Goal: Task Accomplishment & Management: Complete application form

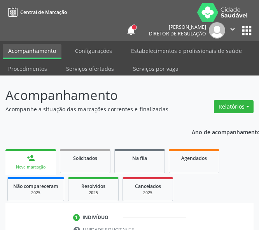
drag, startPoint x: 86, startPoint y: 68, endPoint x: 73, endPoint y: 59, distance: 15.7
click at [86, 68] on link "Serviços ofertados" at bounding box center [90, 69] width 59 height 14
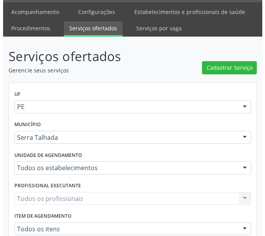
scroll to position [78, 0]
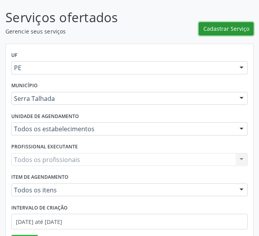
click at [231, 28] on span "Cadastrar Serviço" at bounding box center [226, 28] width 46 height 8
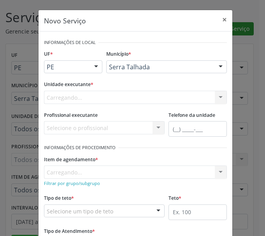
scroll to position [0, 0]
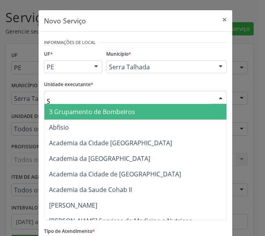
type input "S B"
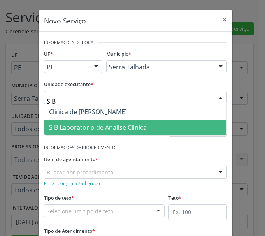
click at [75, 128] on span "S B Laboratorio de Analise Clinica" at bounding box center [98, 127] width 98 height 9
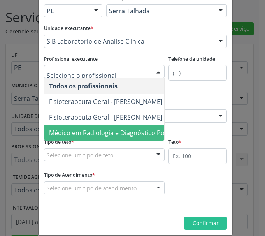
scroll to position [65, 0]
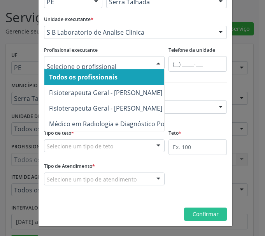
click at [106, 70] on span "Todos os profissionais" at bounding box center [147, 77] width 206 height 16
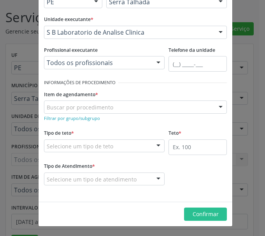
click at [149, 87] on div at bounding box center [172, 82] width 108 height 11
click at [71, 120] on small "Filtrar por grupo/subgrupo" at bounding box center [72, 118] width 56 height 6
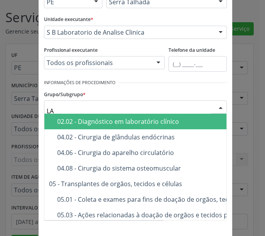
type input "LAB"
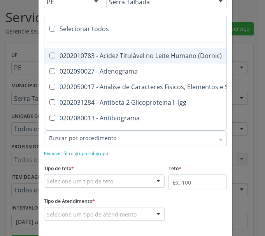
paste input "0202010120"
type input "0202010120"
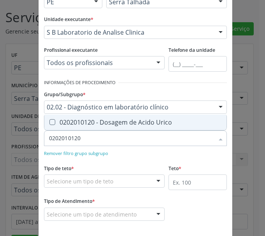
click at [68, 122] on div "0202010120 - Dosagem de Acido Urico" at bounding box center [135, 122] width 173 height 6
checkbox Urico "true"
type input "0202010120"
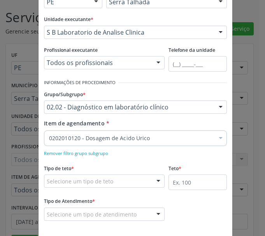
click at [94, 142] on div "0202010120 - Dosagem de Acido Urico" at bounding box center [135, 138] width 183 height 16
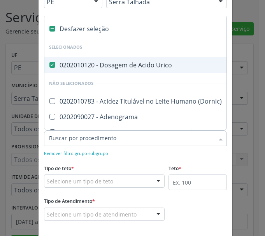
paste input "0202010473"
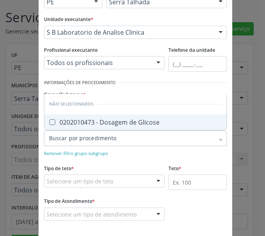
type input "0202010473"
click at [78, 126] on span "0202010473 - Dosagem de Glicose" at bounding box center [135, 122] width 182 height 16
checkbox Glicose "true"
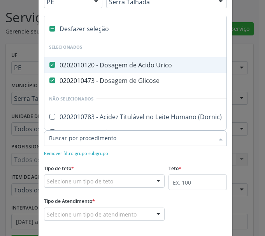
paste input "0202010694"
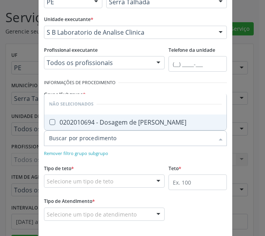
type input "0202010694"
click at [77, 123] on div "0202010694 - Dosagem de [PERSON_NAME]" at bounding box center [135, 122] width 173 height 6
checkbox Ureia "true"
click at [63, 138] on input "0202010694" at bounding box center [131, 138] width 165 height 16
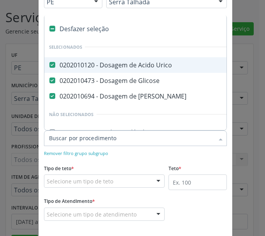
paste input "0202010317"
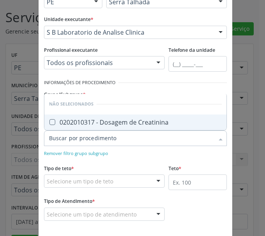
type input "0202010317"
click at [69, 123] on div "0202010317 - Dosagem de Creatinina" at bounding box center [135, 122] width 173 height 6
checkbox Creatinina "true"
type input "0202010317"
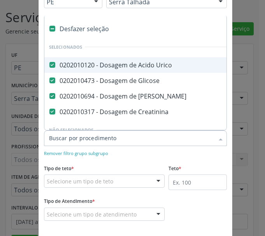
click at [94, 140] on input "Item de agendamento *" at bounding box center [131, 138] width 165 height 16
paste input "0202020380"
type input "0202020380"
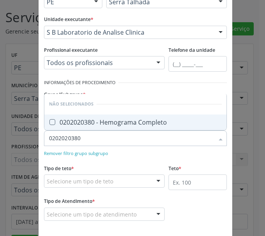
click at [71, 123] on div "0202020380 - Hemograma Completo" at bounding box center [135, 122] width 173 height 6
checkbox Completo "true"
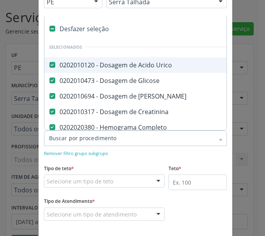
paste input "0202010678"
type input "0202010678"
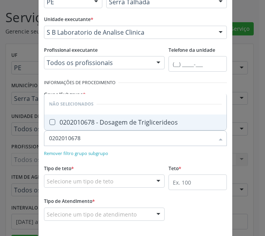
click at [79, 125] on div "0202010678 - Dosagem de Triglicerideos" at bounding box center [135, 122] width 173 height 6
checkbox Triglicerideos "true"
type input "0202010678"
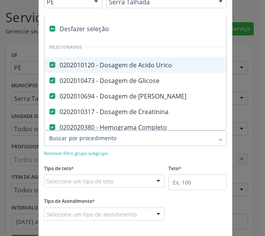
paste input "0202010201"
type input "0202010201"
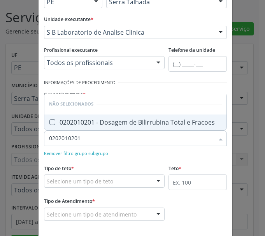
click at [64, 122] on div "0202010201 - Dosagem de Bilirrubina Total e Fracoes" at bounding box center [135, 122] width 173 height 6
checkbox Fracoes "true"
type input "0202010201"
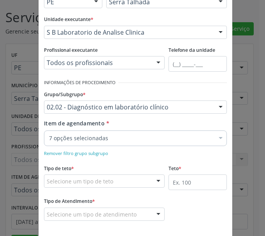
click at [80, 142] on div "7 opções selecionadas" at bounding box center [135, 138] width 183 height 16
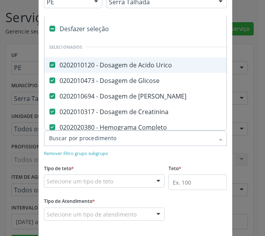
paste input "0202010643"
type input "0202010643"
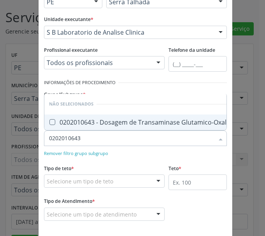
click at [72, 119] on div "0202010643 - Dosagem de Transaminase Glutamico-Oxalacetica (Tgo)" at bounding box center [156, 122] width 214 height 6
checkbox \(Tgo\) "true"
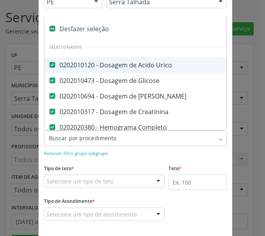
paste input "0202010651"
type input "0202010651"
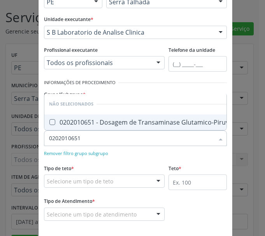
click at [72, 121] on span "0202010651 - Dosagem de Transaminase Glutamico-Piruvica (Tgp)" at bounding box center [150, 122] width 213 height 16
checkbox \(Tgp\) "true"
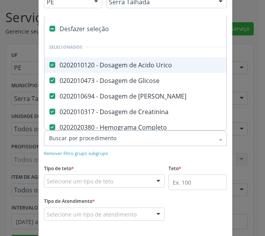
paste input "0202010465"
type input "0202010465"
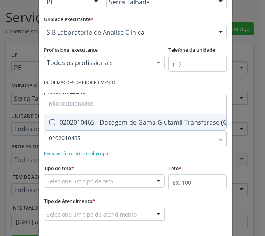
click at [70, 120] on div "0202010465 - Dosagem de Gama-Glutamil-Transferase (Gama Gt)" at bounding box center [150, 122] width 202 height 6
checkbox Gt\) "true"
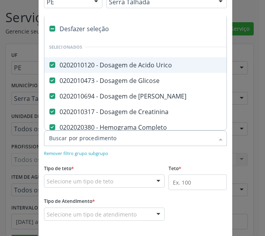
paste input "0202010210"
type input "0202010210"
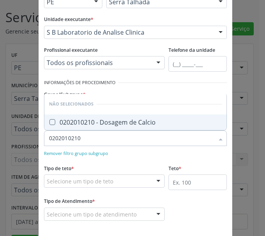
click at [58, 125] on div "0202010210 - Dosagem de Calcio" at bounding box center [135, 122] width 173 height 6
checkbox Calcio "true"
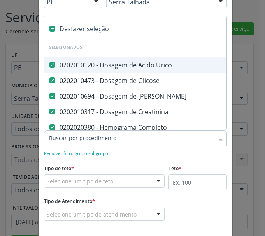
paste input "0202030075"
type input "0202030075"
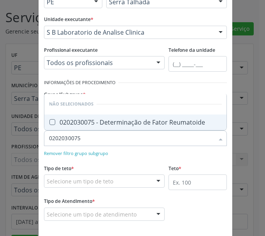
click at [70, 123] on div "0202030075 - Determinação de Fator Reumatoide" at bounding box center [135, 122] width 173 height 6
checkbox Reumatoide "true"
type input "0202030075"
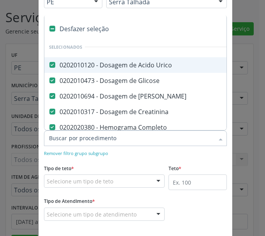
paste input "0202030202"
type input "0202030202"
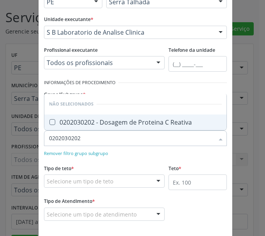
click at [70, 124] on div "0202030202 - Dosagem de Proteina C Reativa" at bounding box center [135, 122] width 173 height 6
checkbox Reativa "true"
type input "0202030202"
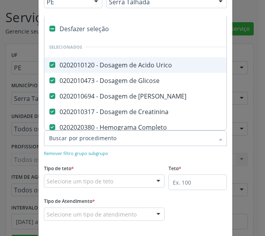
paste input "0202060250"
type input "0202060250"
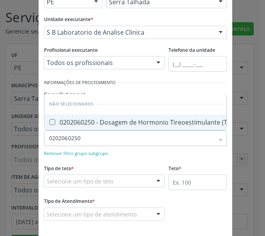
click at [72, 119] on div "0202060250 - Dosagem de Hormonio Tireoestimulante (Tsh)" at bounding box center [142, 122] width 187 height 6
checkbox \(Tsh\) "true"
type input "0202060250"
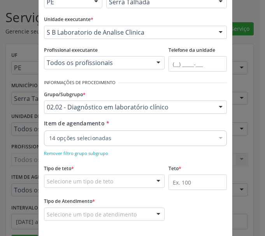
click at [62, 143] on div "14 opções selecionadas" at bounding box center [135, 138] width 183 height 16
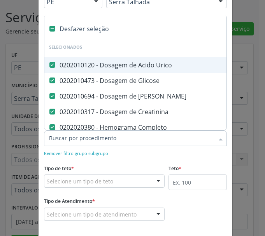
paste input "0202050017"
type input "0202050017"
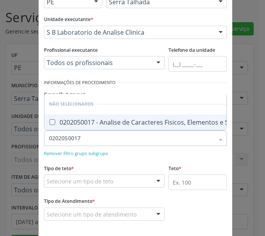
click at [67, 121] on span "0202050017 - Analise de Caracteres Fisicos, Elementos e Sedimento da Urina" at bounding box center [166, 122] width 244 height 16
checkbox Urina "true"
type input "0202050017"
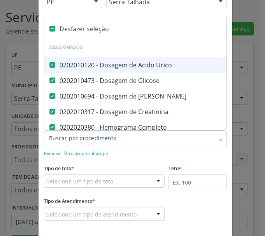
paste input "0202040127"
type input "0202040127"
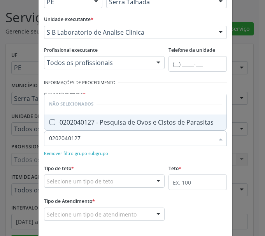
click at [71, 127] on span "0202040127 - Pesquisa de Ovos e Cistos de Parasitas" at bounding box center [135, 122] width 182 height 16
checkbox Parasitas "true"
type input "0202040127"
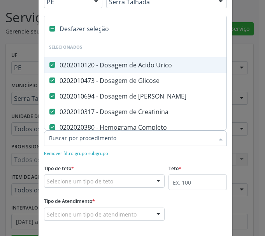
paste input "0202060217"
type input "0202060217"
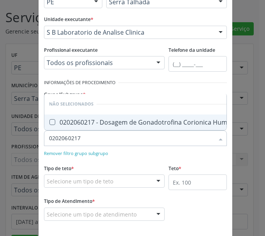
click at [58, 119] on div "0202060217 - Dosagem de Gonadotrofina Corionica Humana (Hcg, Beta Hcg)" at bounding box center [166, 122] width 235 height 6
checkbox Hcg\) "true"
type input "0202060217"
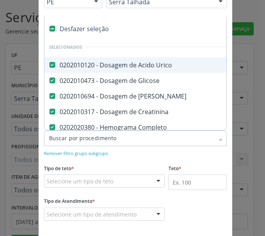
paste input "0202120023"
type input "0202120023"
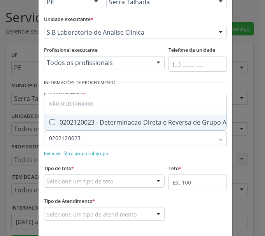
click at [62, 119] on div "0202120023 - Determinacao Direta e Reversa de Grupo Abo" at bounding box center [141, 122] width 185 height 6
checkbox Abo "true"
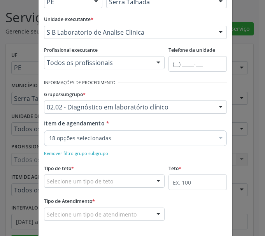
click at [112, 133] on div "18 opções selecionadas" at bounding box center [135, 138] width 183 height 16
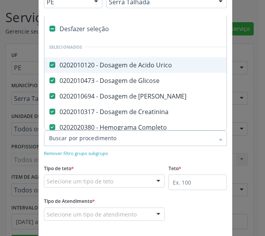
paste input "0202120082"
type input "0202120082"
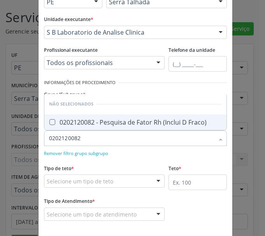
click at [66, 124] on div "0202120082 - Pesquisa de Fator Rh (Inclui D Fraco)" at bounding box center [135, 122] width 173 height 6
checkbox Fraco\) "true"
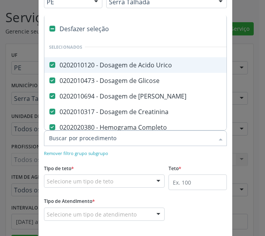
paste input "0202020096"
type input "0202020096"
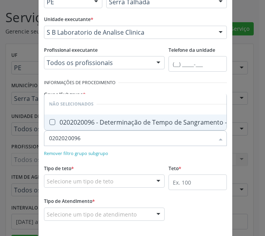
click at [81, 119] on div "0202020096 - Determinação de Tempo de Sangramento -Duke" at bounding box center [145, 122] width 193 height 6
checkbox -Duke "true"
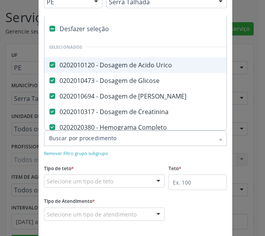
paste input "0202020070"
type input "0202020070"
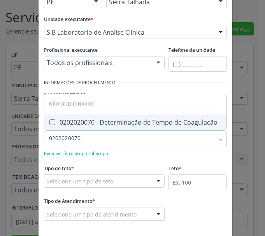
click at [72, 127] on span "0202020070 - Determinação de Tempo de Coagulação" at bounding box center [135, 122] width 182 height 16
checkbox Coagulação "true"
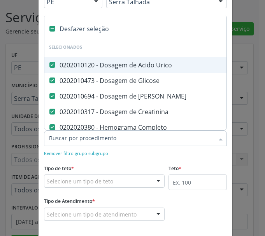
paste input "0202020070"
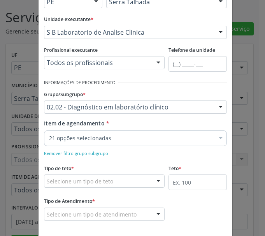
click at [110, 147] on div "Item de agendamento * 21 opções selecionadas Desfazer seleção Selecionados 0202…" at bounding box center [135, 138] width 187 height 38
click at [101, 142] on div "21 opções selecionadas" at bounding box center [135, 138] width 183 height 16
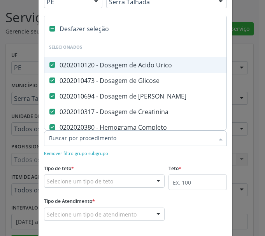
paste input "0202020142"
type input "0202020142"
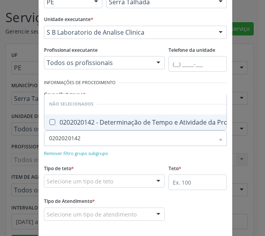
click at [86, 103] on li "Não selecionados" at bounding box center [160, 104] width 232 height 21
click at [86, 119] on div "0202020142 - Determinação de Tempo e Atividade da Protrombina (Tap)" at bounding box center [160, 122] width 222 height 6
checkbox \(Tap\) "true"
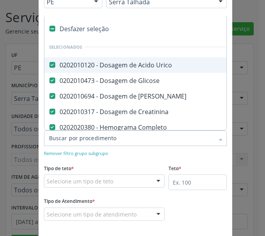
paste input "0202010295"
type input "0202010295"
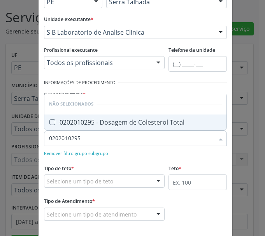
click at [88, 126] on span "0202010295 - Dosagem de Colesterol Total" at bounding box center [135, 122] width 182 height 16
checkbox Total "true"
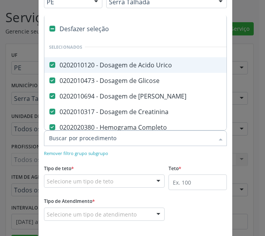
paste input "0202010287"
type input "0202010287"
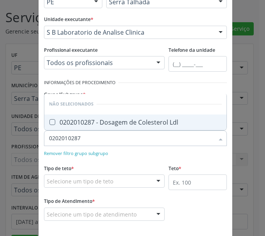
click at [70, 121] on div "0202010287 - Dosagem de Colesterol Ldl" at bounding box center [135, 122] width 173 height 6
checkbox Ldl "true"
type input "0202010287"
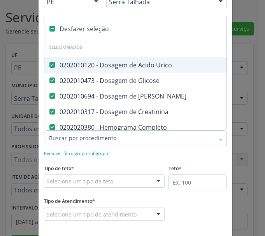
paste input "0202010295"
paste input "0202080080"
type input "0202080080"
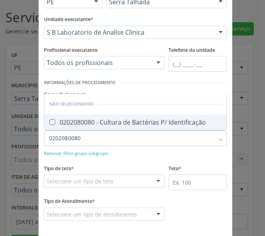
click at [72, 119] on div "0202080080 - Cultura de Bactérias P/ Identificação" at bounding box center [135, 122] width 173 height 6
checkbox Identificação "true"
type input "0202080080"
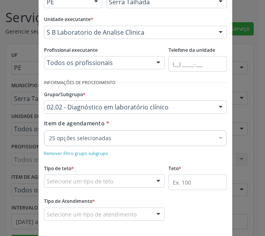
click at [65, 142] on div "25 opções selecionadas" at bounding box center [135, 138] width 183 height 16
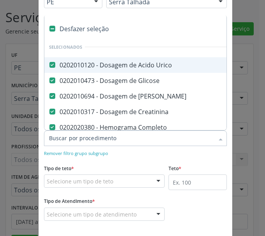
paste input "0202010503"
type input "0202010503"
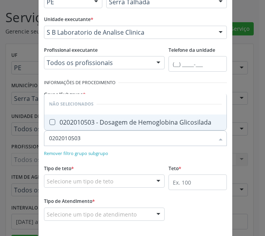
click at [67, 127] on span "0202010503 - Dosagem de Hemoglobina Glicosilada" at bounding box center [135, 122] width 182 height 16
checkbox Glicosilada "true"
type input "0202010503"
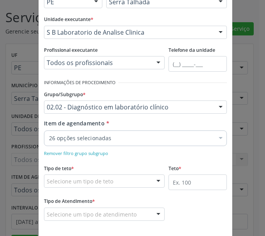
click at [70, 143] on div "26 opções selecionadas" at bounding box center [135, 138] width 183 height 16
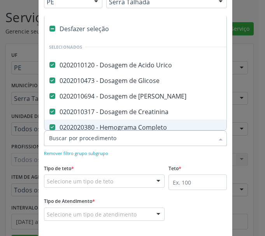
paste input "0202030105"
type input "0202030105"
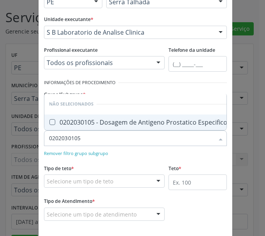
click at [59, 103] on li "Não selecionados" at bounding box center [145, 104] width 203 height 21
click at [61, 114] on span "0202030105 - Dosagem de Antigeno Prostatico Especifico (Psa)" at bounding box center [145, 122] width 203 height 16
checkbox \(Psa\) "true"
type input "0202030105"
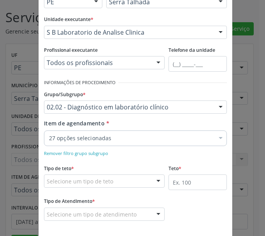
click at [69, 143] on div "27 opções selecionadas" at bounding box center [135, 138] width 183 height 16
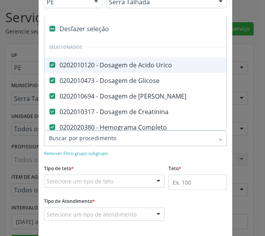
paste input "0202060390"
type input "0202060390"
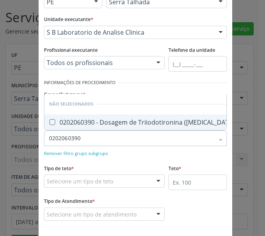
click at [68, 119] on div "0202060390 - Dosagem de Triiodotironina ([MEDICAL_DATA])" at bounding box center [142, 122] width 187 height 6
checkbox \(T3\) "true"
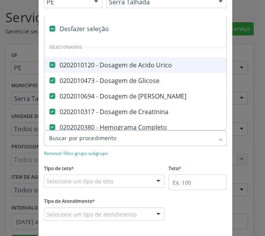
paste input "0202060381"
type input "0202060381"
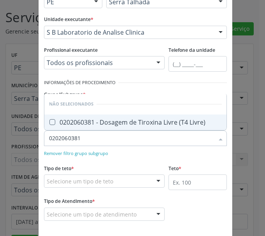
click at [91, 124] on div "0202060381 - Dosagem de Tiroxina Livre (T4 Livre)" at bounding box center [135, 122] width 173 height 6
checkbox Livre\) "true"
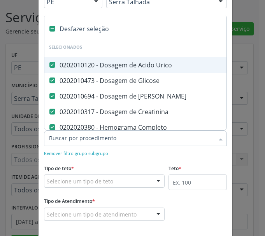
paste input "0202060381"
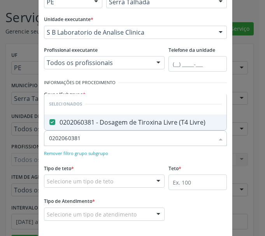
click at [77, 137] on input "0202060381" at bounding box center [131, 138] width 165 height 16
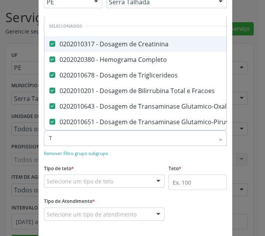
type input "T4"
checkbox Triglicerideos "false"
checkbox Fracoes "false"
checkbox \(Tgo\) "false"
checkbox \(Tgp\) "false"
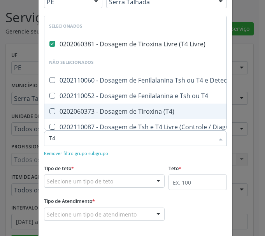
click at [79, 110] on div "0202060373 - Dosagem de Tiroxina (T4)" at bounding box center [238, 111] width 379 height 6
checkbox \(T4\) "true"
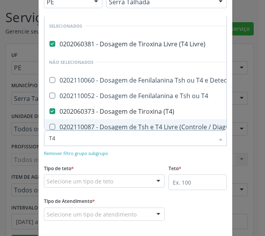
type input "T4"
checkbox Pezinho\) "true"
checkbox T4 "true"
checkbox Tardio\) "true"
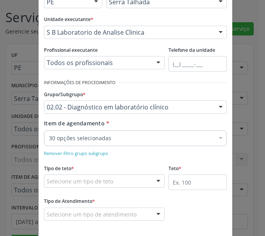
click at [73, 142] on div "30 opções selecionadas" at bounding box center [135, 138] width 183 height 16
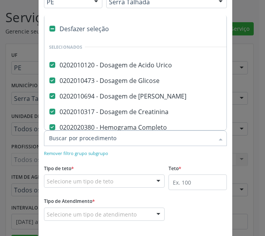
paste input "0202120090"
type input "0202120090"
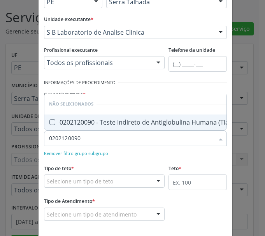
click at [80, 119] on div "0202120090 - Teste Indireto de Antiglobulina Humana (Tia)" at bounding box center [140, 122] width 182 height 6
checkbox \(Tia\) "true"
type input "0202120090"
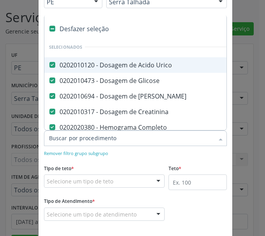
paste input "0202030768"
type input "0202030768"
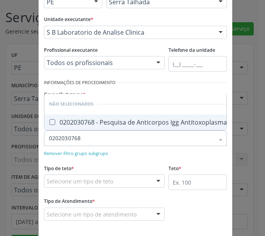
click at [86, 119] on div "0202030768 - Pesquisa de Anticorpos Igg Antitoxoplasma" at bounding box center [138, 122] width 178 height 6
checkbox Antitoxoplasma "true"
type input "0202030768"
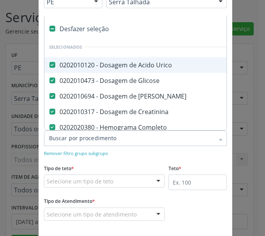
paste input "0202030873"
type input "0202030873"
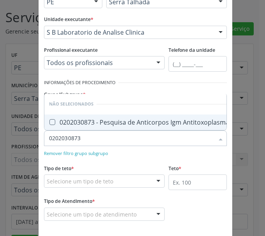
click at [98, 119] on div "0202030873 - Pesquisa de Anticorpos Igm Antitoxoplasma" at bounding box center [139, 122] width 180 height 6
checkbox Antitoxoplasma "true"
type input "0202030873"
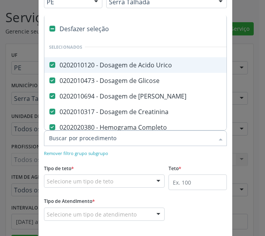
paste input "0202030741"
type input "0202030741"
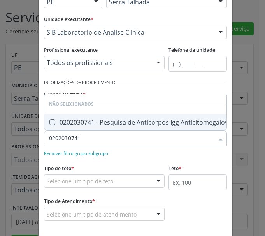
click at [60, 120] on div "0202030741 - Pesquisa de Anticorpos Igg Anticitomegalovirus" at bounding box center [144, 122] width 190 height 6
checkbox Anticitomegalovirus "true"
type input "0202030741"
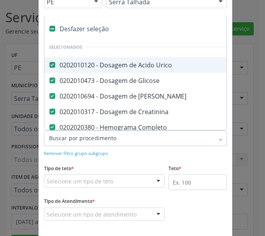
paste input "0202030857"
type input "0202030857"
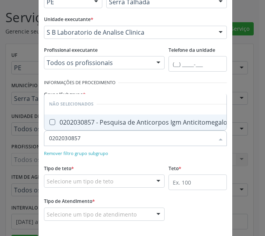
click at [74, 114] on span "0202030857 - Pesquisa de Anticorpos Igm Anticitomegalovirus" at bounding box center [145, 122] width 202 height 16
checkbox Anticitomegalovirus "true"
type input "0202030857"
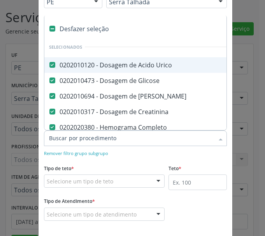
paste input "0202030814"
type input "0202030814"
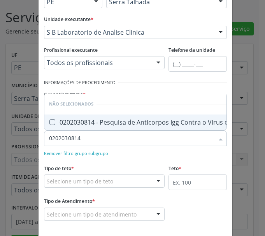
click at [79, 123] on span "0202030814 - Pesquisa de Anticorpos Igg Contra o Virus da Rubeola" at bounding box center [165, 122] width 242 height 16
checkbox Rubeola "true"
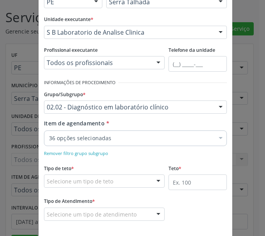
click at [65, 142] on div "36 opções selecionadas" at bounding box center [135, 138] width 183 height 16
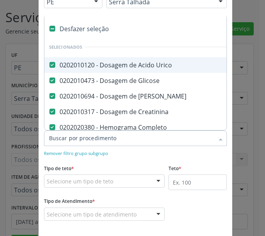
paste input "0202030920"
type input "0202030920"
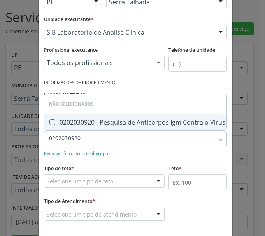
click at [75, 114] on span "0202030920 - Pesquisa de Anticorpos Igm Contra o Virus da Rubeola" at bounding box center [166, 122] width 245 height 16
checkbox Rubeola "true"
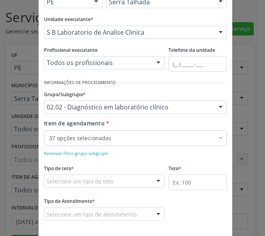
drag, startPoint x: 84, startPoint y: 137, endPoint x: 65, endPoint y: 130, distance: 20.7
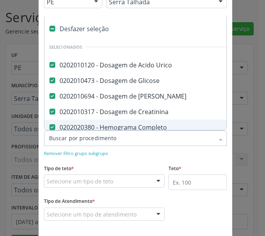
paste input "0202020355"
type input "0202020355"
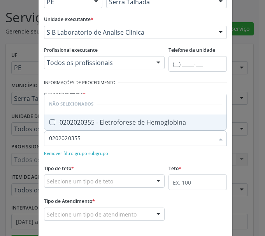
click at [90, 124] on div "0202020355 - Eletroforese de Hemoglobina" at bounding box center [135, 122] width 173 height 6
checkbox Hemoglobina "true"
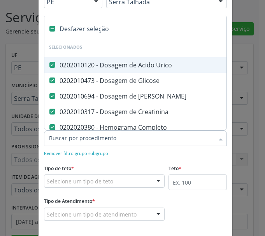
paste input "0202010040"
type input "0202010040"
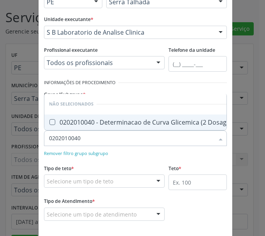
click at [68, 124] on span "0202010040 - Determinacao de Curva Glicemica (2 Dosagens)" at bounding box center [143, 122] width 199 height 16
checkbox Dosagens\) "true"
type input "0202010040"
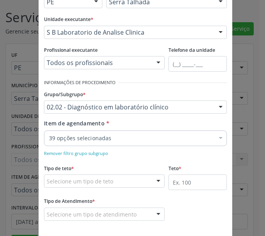
click at [62, 142] on div "39 opções selecionadas" at bounding box center [135, 138] width 183 height 16
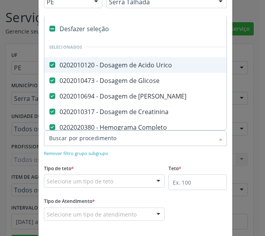
paste input "0202010392"
type input "0202010392"
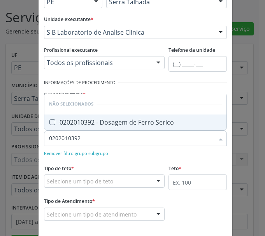
click at [69, 127] on span "0202010392 - Dosagem de Ferro Serico" at bounding box center [135, 122] width 182 height 16
checkbox Serico "true"
type input "0202010392"
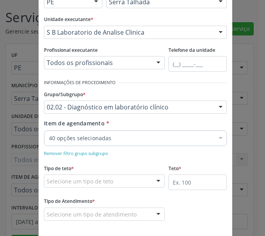
click at [57, 143] on div "40 opções selecionadas" at bounding box center [135, 138] width 183 height 16
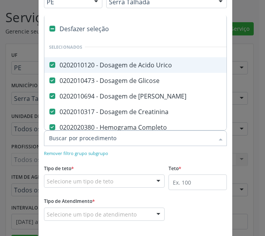
paste input "0202080013"
type input "0202080013"
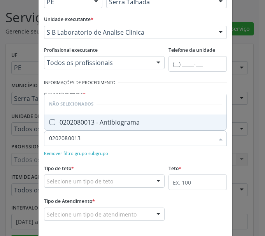
click at [66, 128] on span "0202080013 - Antibiograma" at bounding box center [135, 122] width 182 height 16
checkbox Antibiograma "true"
click at [121, 154] on div "Remover filtro grupo subgrupo" at bounding box center [135, 153] width 183 height 8
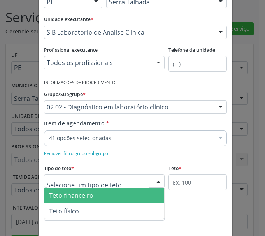
click at [89, 185] on div at bounding box center [104, 180] width 121 height 13
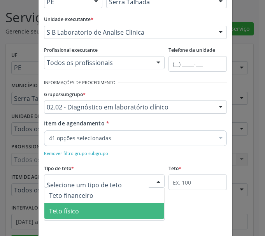
click at [78, 210] on span "Teto físico" at bounding box center [104, 211] width 120 height 16
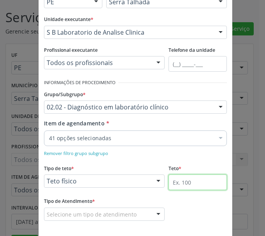
click at [182, 179] on input "text" at bounding box center [197, 182] width 58 height 16
type input "500"
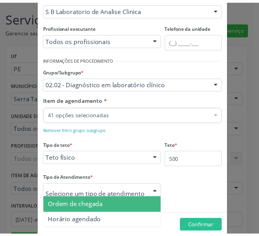
scroll to position [100, 0]
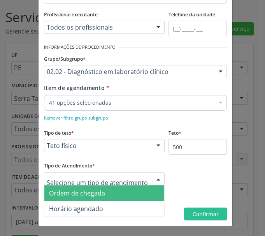
click at [114, 192] on span "Ordem de chegada" at bounding box center [104, 193] width 120 height 16
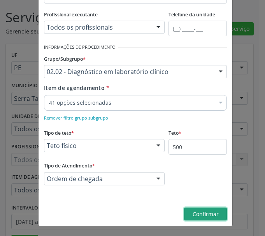
click at [211, 216] on span "Confirmar" at bounding box center [205, 213] width 26 height 7
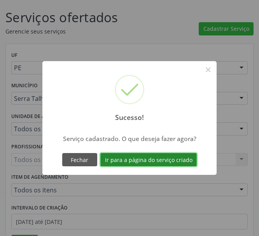
click at [163, 159] on button "Ir para a página do serviço criado" at bounding box center [148, 159] width 96 height 13
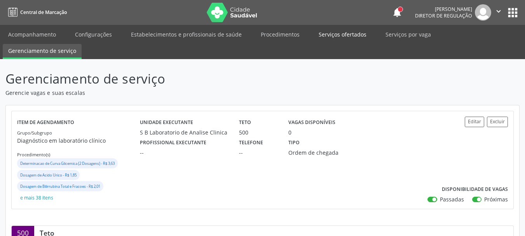
click at [330, 34] on link "Serviços ofertados" at bounding box center [342, 35] width 59 height 14
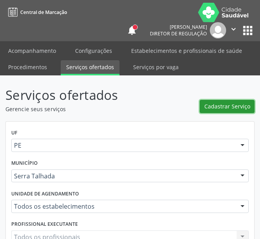
click at [247, 111] on button "Cadastrar Serviço" at bounding box center [226, 106] width 55 height 13
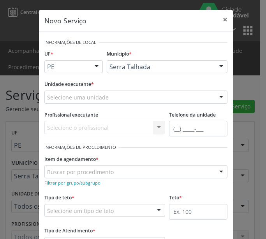
click at [107, 93] on div "Selecione uma unidade" at bounding box center [135, 97] width 183 height 13
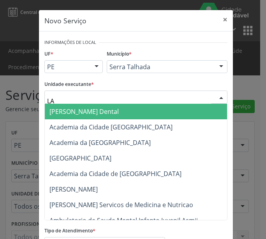
type input "LAB"
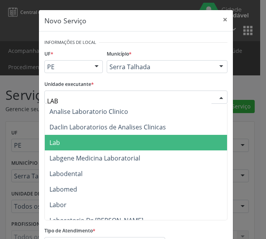
click at [86, 140] on span "Lab" at bounding box center [136, 143] width 182 height 16
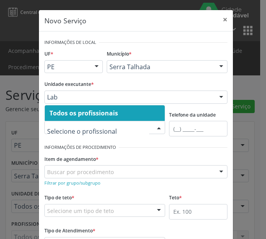
click at [99, 117] on span "Todos os profissionais" at bounding box center [83, 113] width 68 height 9
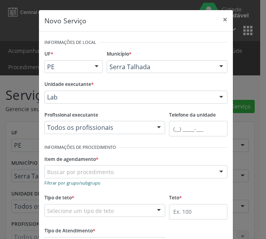
click at [91, 179] on link "Filtrar por grupo/subgrupo" at bounding box center [72, 182] width 56 height 7
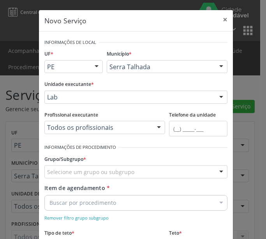
click at [110, 89] on div "Unidade executante * Lab 3 Grupamento de Bombeiros Abfisio Abimael Lira Atelie …" at bounding box center [135, 91] width 183 height 25
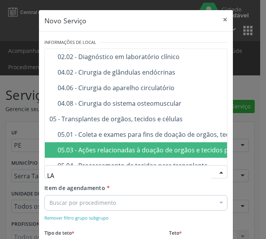
type input "LAB"
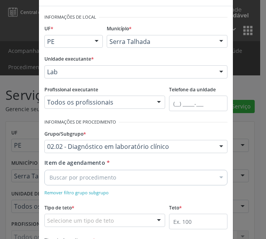
scroll to position [39, 0]
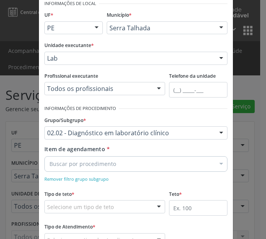
click at [129, 160] on div "Buscar por procedimento" at bounding box center [135, 164] width 183 height 16
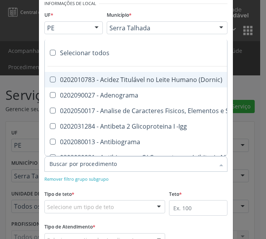
paste input "0202010120"
type input "0202010120"
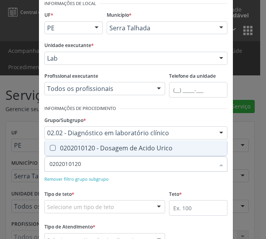
click at [129, 148] on div "0202010120 - Dosagem de Acido Urico" at bounding box center [135, 148] width 173 height 6
checkbox Urico "true"
type input "0202010120"
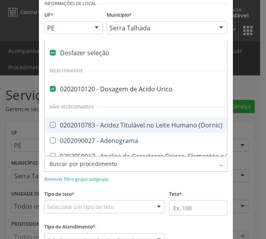
paste input "0202010473"
type input "0202010473"
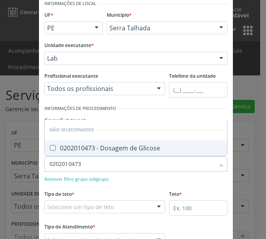
click at [76, 146] on div "0202010473 - Dosagem de Glicose" at bounding box center [135, 148] width 173 height 6
checkbox Glicose "true"
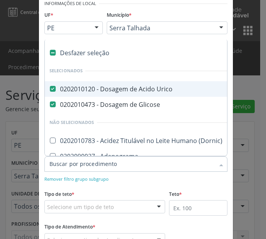
paste input "0202010694"
type input "0202010694"
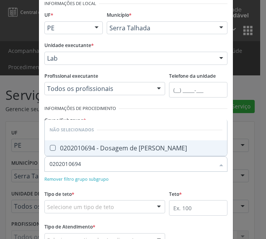
click at [91, 152] on span "0202010694 - Dosagem de Ureia" at bounding box center [136, 148] width 182 height 16
checkbox Ureia "true"
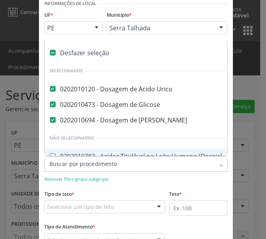
paste input "0202010317"
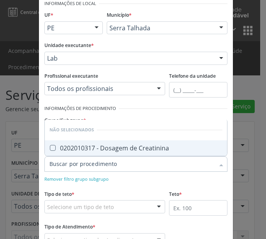
type input "0202010317"
click at [81, 149] on div "0202010317 - Dosagem de Creatinina" at bounding box center [135, 148] width 173 height 6
checkbox Creatinina "true"
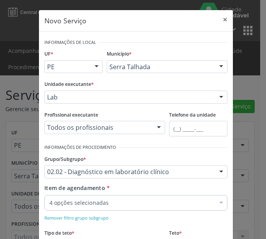
scroll to position [39, 0]
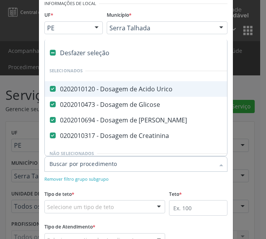
paste input "0202020380"
type input "0202020380"
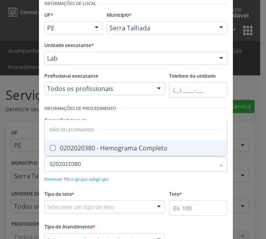
click at [79, 153] on span "0202020380 - Hemograma Completo" at bounding box center [136, 148] width 182 height 16
checkbox Completo "true"
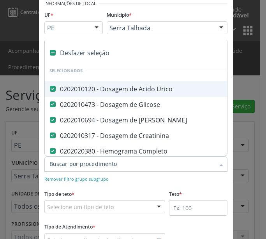
paste input "0202010678"
type input "0202010678"
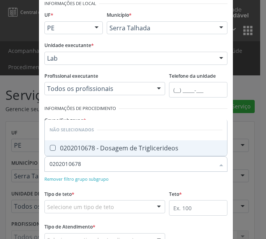
click at [72, 151] on div "0202010678 - Dosagem de Triglicerideos" at bounding box center [135, 148] width 173 height 6
checkbox Triglicerideos "true"
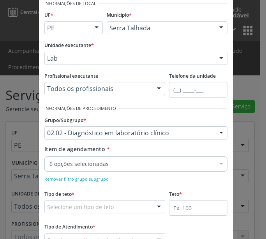
click at [72, 170] on div "6 opções selecionadas" at bounding box center [135, 164] width 183 height 16
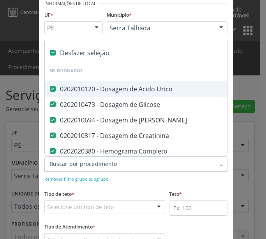
paste input "0202010201"
type input "0202010201"
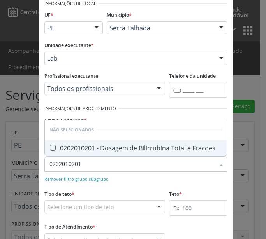
click at [70, 155] on span "0202010201 - Dosagem de Bilirrubina Total e Fracoes" at bounding box center [136, 148] width 182 height 16
checkbox Fracoes "true"
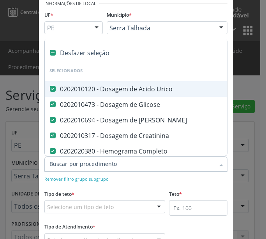
paste input "0202010643"
type input "0202010643"
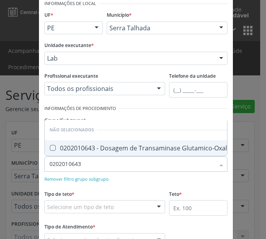
click at [59, 147] on span "0202010643 - Dosagem de Transaminase Glutamico-Oxalacetica (Tgo)" at bounding box center [157, 148] width 224 height 16
checkbox \(Tgo\) "true"
type input "0202010643"
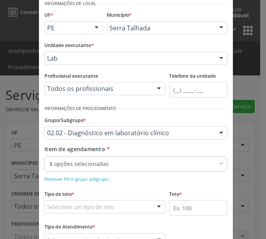
click at [86, 170] on div "8 opções selecionadas" at bounding box center [135, 164] width 183 height 16
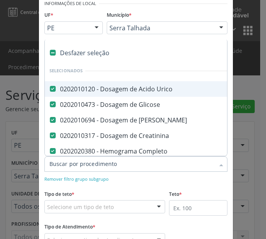
paste input "0202010651"
type input "0202010651"
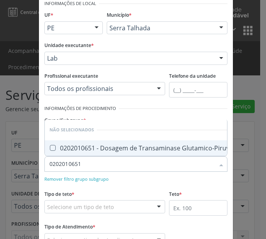
click at [77, 145] on div "0202010651 - Dosagem de Transaminase Glutamico-Piruvica (Tgp)" at bounding box center [151, 148] width 204 height 6
checkbox \(Tgp\) "true"
type input "0202010651"
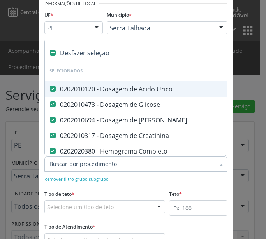
paste input "0202010465"
type input "0202010465"
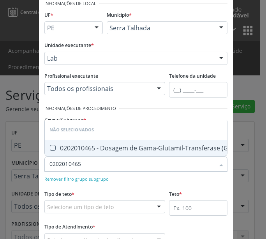
click at [70, 145] on div "0202010465 - Dosagem de Gama-Glutamil-Transferase (Gama Gt)" at bounding box center [150, 148] width 202 height 6
checkbox Gt\) "true"
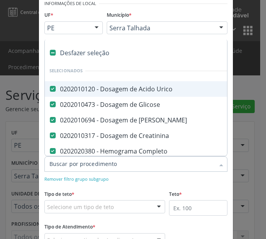
paste input "0202010210"
type input "0202010210"
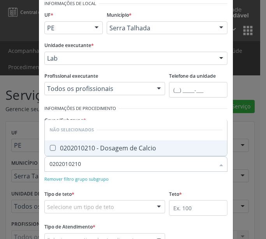
click at [62, 150] on div "0202010210 - Dosagem de Calcio" at bounding box center [135, 148] width 173 height 6
checkbox Calcio "true"
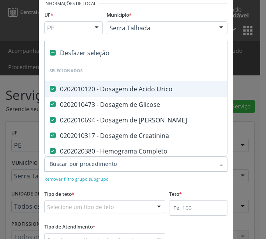
paste input "0202030075"
type input "0202030075"
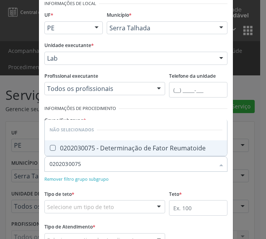
click at [67, 151] on div "0202030075 - Determinação de Fator Reumatoide" at bounding box center [135, 148] width 173 height 6
checkbox Reumatoide "true"
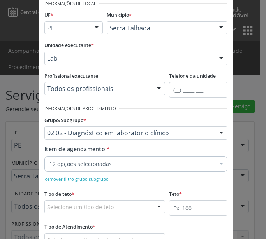
click at [58, 158] on div "12 opções selecionadas" at bounding box center [135, 164] width 183 height 16
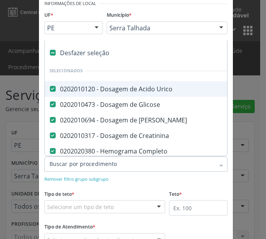
paste input "0202030202"
type input "0202030202"
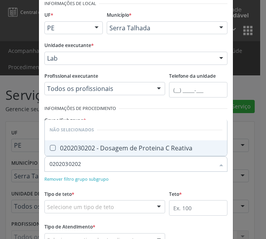
click at [66, 156] on input "0202030202" at bounding box center [131, 164] width 165 height 16
click at [63, 152] on span "0202030202 - Dosagem de Proteina C Reativa" at bounding box center [136, 148] width 182 height 16
checkbox Reativa "true"
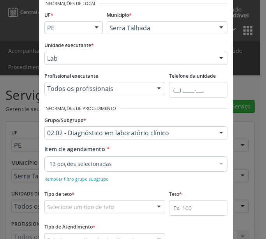
click at [75, 168] on div "13 opções selecionadas" at bounding box center [135, 164] width 183 height 16
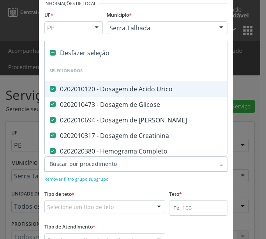
paste input "0202060250"
type input "0202060250"
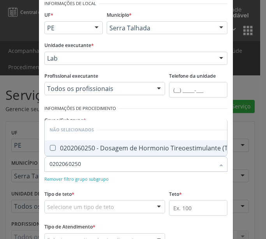
click at [70, 145] on div "0202060250 - Dosagem de Hormonio Tireoestimulante (Tsh)" at bounding box center [142, 148] width 187 height 6
checkbox \(Tsh\) "true"
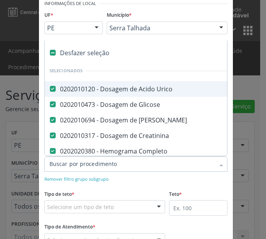
paste input "0202050017"
type input "0202050017"
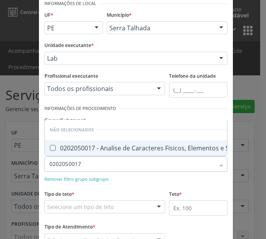
click at [54, 148] on span "0202050017 - Analise de Caracteres Fisicos, Elementos e Sedimento da Urina" at bounding box center [167, 148] width 244 height 16
checkbox Urina "true"
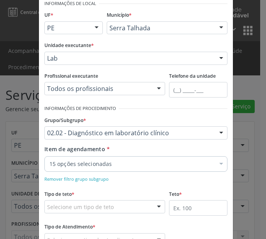
click at [75, 170] on div "15 opções selecionadas" at bounding box center [135, 164] width 183 height 16
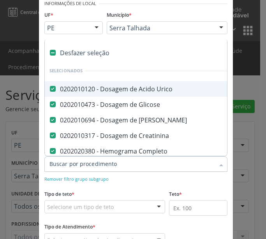
paste input "0202040127"
type input "0202040127"
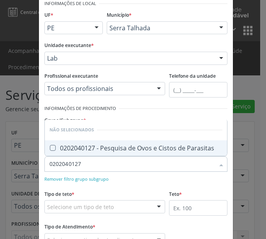
click at [69, 153] on span "0202040127 - Pesquisa de Ovos e Cistos de Parasitas" at bounding box center [136, 148] width 182 height 16
checkbox Parasitas "true"
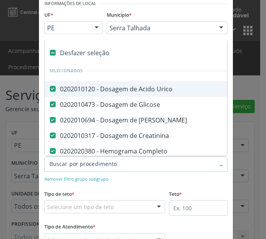
paste input "0202060217"
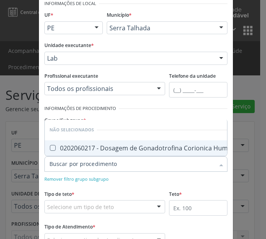
type input "0202060217"
click at [61, 145] on div "0202060217 - Dosagem de Gonadotrofina Corionica Humana (Hcg, Beta Hcg)" at bounding box center [166, 148] width 235 height 6
checkbox Hcg\) "true"
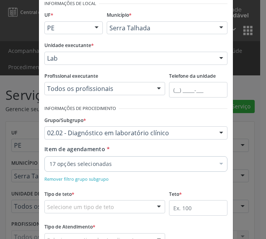
drag, startPoint x: 73, startPoint y: 168, endPoint x: 72, endPoint y: 164, distance: 4.4
click at [73, 168] on div "17 opções selecionadas" at bounding box center [135, 164] width 183 height 16
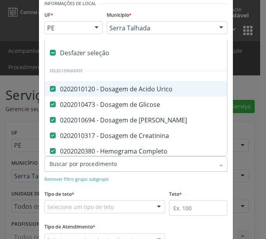
paste input "0202120023"
type input "0202120023"
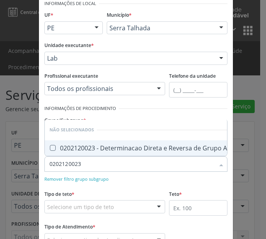
click at [67, 145] on div "0202120023 - Determinacao Direta e Reversa de Grupo Abo" at bounding box center [141, 148] width 185 height 6
checkbox Abo "true"
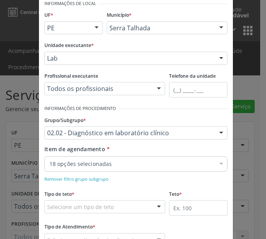
click at [70, 170] on div "18 opções selecionadas" at bounding box center [135, 164] width 183 height 16
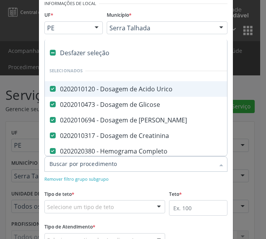
paste input "0202120082"
type input "0202120082"
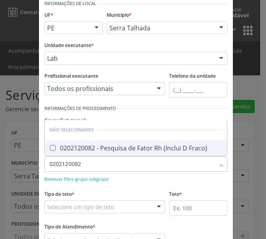
click at [67, 151] on div "0202120082 - Pesquisa de Fator Rh (Inclui D Fraco)" at bounding box center [135, 148] width 173 height 6
checkbox Fraco\) "true"
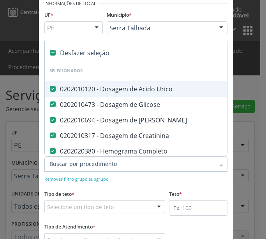
paste input "0202020096"
type input "0202020096"
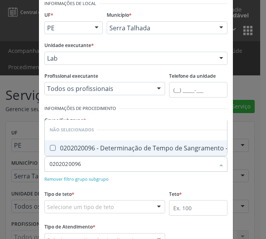
click at [94, 145] on div "0202020096 - Determinação de Tempo de Sangramento -Duke" at bounding box center [145, 148] width 193 height 6
checkbox -Duke "true"
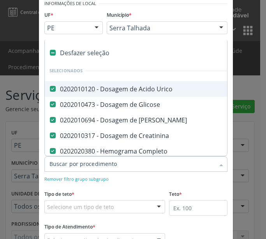
paste input "0202020070"
type input "0202020070"
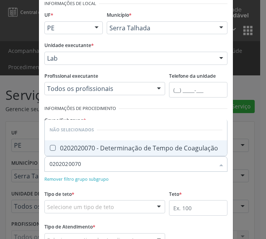
click at [74, 154] on span "0202020070 - Determinação de Tempo de Coagulação" at bounding box center [136, 148] width 182 height 16
checkbox Coagulação "true"
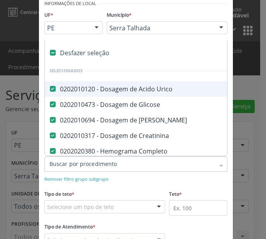
paste input "0202020142"
type input "0202020142"
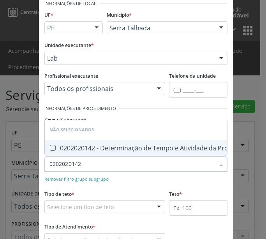
click at [56, 140] on span "0202020142 - Determinação de Tempo e Atividade da Protrombina (Tap)" at bounding box center [161, 148] width 232 height 16
checkbox \(Tap\) "true"
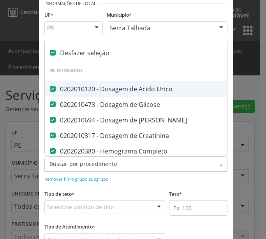
paste input "0202010295"
type input "0202010295"
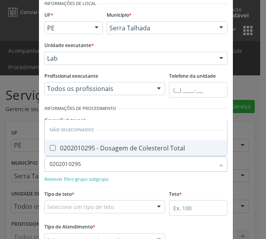
click at [81, 141] on span "0202010295 - Dosagem de Colesterol Total" at bounding box center [136, 148] width 182 height 16
checkbox Total "true"
type input "0202010295"
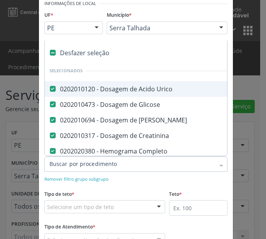
paste input "0202010287"
type input "0202010287"
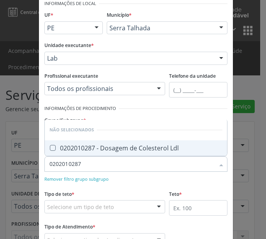
click at [80, 145] on div "0202010287 - Dosagem de Colesterol Ldl" at bounding box center [135, 148] width 173 height 6
checkbox Ldl "true"
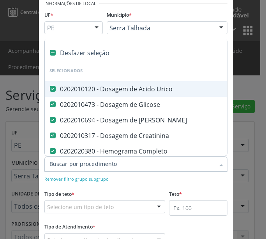
paste input "0202010295"
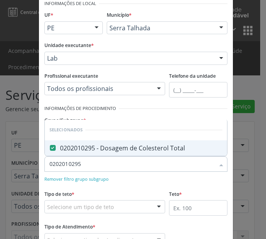
type input "0202010295"
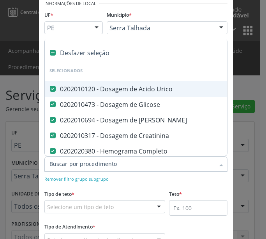
paste input "0202010287"
paste input "0202080080"
type input "0202080080"
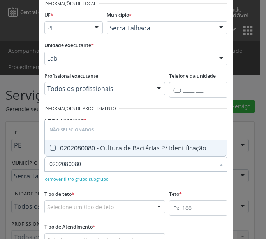
click at [92, 152] on span "0202080080 - Cultura de Bactérias P/ Identificação" at bounding box center [136, 148] width 182 height 16
checkbox Identificação "true"
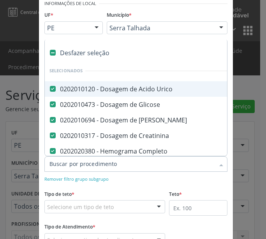
paste input "0202010503"
type input "0202010503"
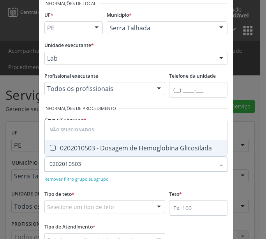
click at [90, 154] on span "0202010503 - Dosagem de Hemoglobina Glicosilada" at bounding box center [136, 148] width 182 height 16
checkbox Glicosilada "true"
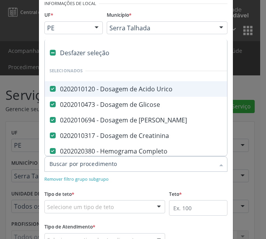
paste input "0202030105"
type input "0202030105"
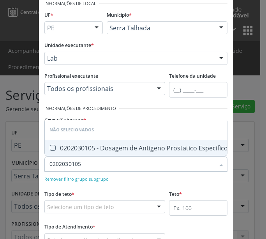
click at [80, 145] on div "0202030105 - Dosagem de Antigeno Prostatico Especifico (Psa)" at bounding box center [146, 148] width 194 height 6
checkbox \(Psa\) "true"
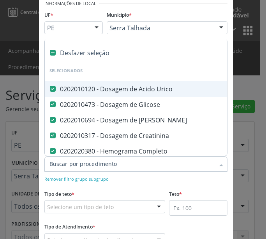
paste input "0202060390"
type input "0202060390"
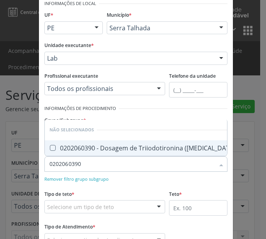
click at [77, 151] on div "0202060390 - Dosagem de Triiodotironina ([MEDICAL_DATA])" at bounding box center [142, 148] width 187 height 6
checkbox \(T3\) "true"
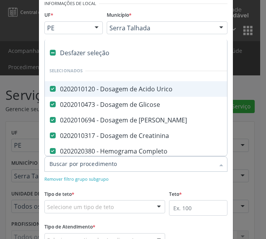
paste input "0202060381"
type input "0202060381"
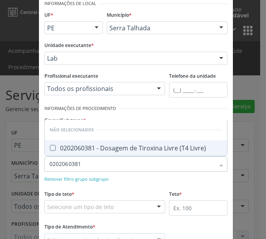
click at [69, 145] on div "0202060381 - Dosagem de Tiroxina Livre (T4 Livre)" at bounding box center [135, 148] width 173 height 6
checkbox Livre\) "true"
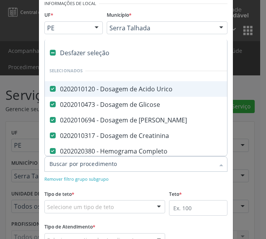
paste input "0202060381"
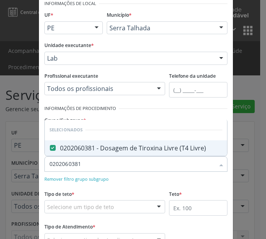
click at [79, 167] on input "0202060381" at bounding box center [131, 164] width 165 height 16
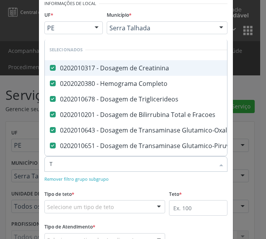
type input "T4"
checkbox Triglicerideos "false"
checkbox Fracoes "false"
checkbox \(Tgo\) "false"
checkbox \(Tgp\) "false"
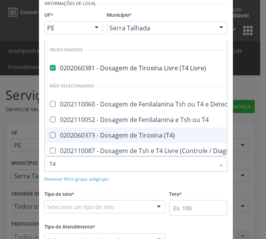
click at [85, 142] on span "0202060373 - Dosagem de Tiroxina (T4)" at bounding box center [239, 136] width 388 height 16
checkbox \(T4\) "true"
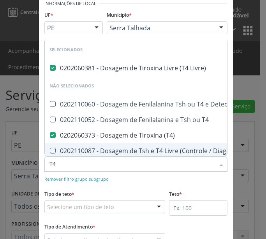
checkbox Pezinho\) "true"
checkbox T4 "true"
checkbox Tardio\) "true"
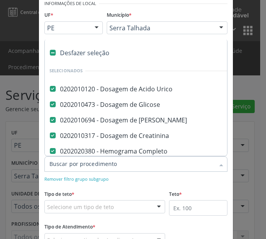
paste input "0202120090"
type input "0202120090"
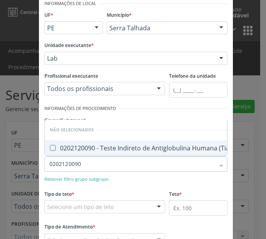
click at [94, 145] on div "0202120090 - Teste Indireto de Antiglobulina Humana (Tia)" at bounding box center [140, 148] width 182 height 6
checkbox \(Tia\) "true"
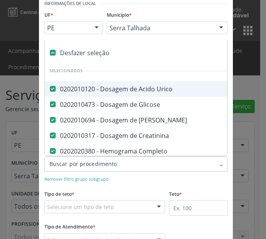
paste input "0202030768"
type input "0202030768"
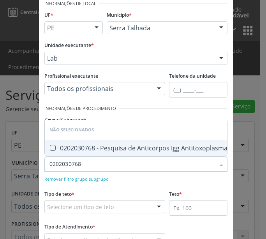
click at [80, 147] on span "0202030768 - Pesquisa de Anticorpos Igg Antitoxoplasma" at bounding box center [138, 148] width 187 height 16
checkbox Antitoxoplasma "true"
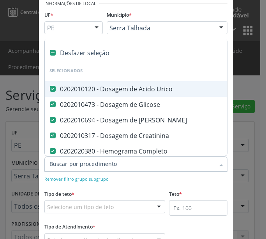
paste input "0202030873"
type input "0202030873"
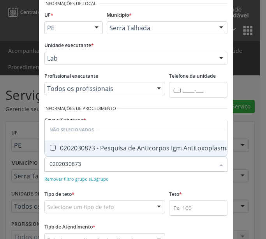
click at [73, 145] on div "0202030873 - Pesquisa de Anticorpos Igm Antitoxoplasma" at bounding box center [139, 148] width 180 height 6
checkbox Antitoxoplasma "true"
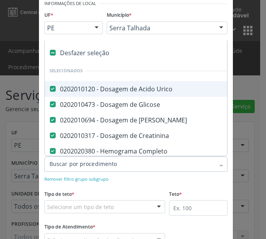
paste input "0202030741"
type input "0202030741"
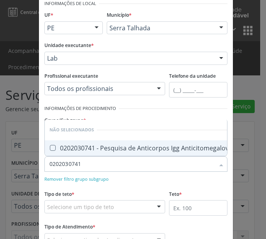
click at [79, 145] on div "0202030741 - Pesquisa de Anticorpos Igg Anticitomegalovirus" at bounding box center [144, 148] width 190 height 6
checkbox Anticitomegalovirus "true"
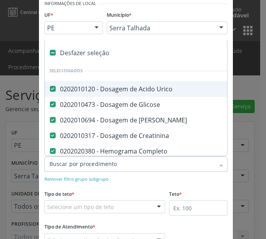
paste input "0202030857"
type input "0202030857"
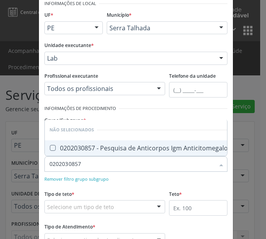
click at [60, 145] on div "0202030857 - Pesquisa de Anticorpos Igm Anticitomegalovirus" at bounding box center [145, 148] width 192 height 6
checkbox Anticitomegalovirus "true"
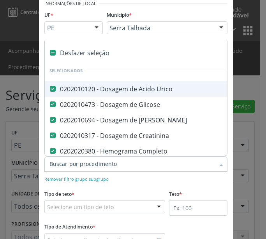
paste input "0202030814"
type input "0202030814"
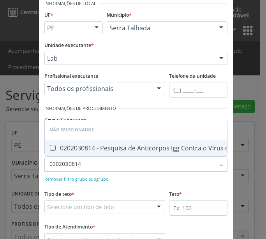
click at [66, 145] on div "0202030814 - Pesquisa de Anticorpos Igg Contra o Virus da [MEDICAL_DATA]" at bounding box center [165, 148] width 233 height 6
checkbox Rubeola "true"
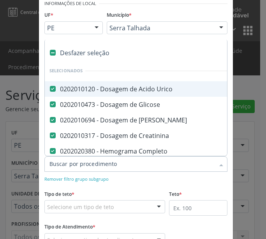
paste input "0202030920"
type input "0202030920"
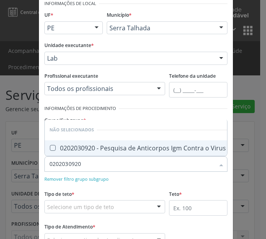
click at [74, 145] on div "0202030920 - Pesquisa de Anticorpos Igm Contra o Virus da [MEDICAL_DATA]" at bounding box center [166, 148] width 235 height 6
checkbox Rubeola "true"
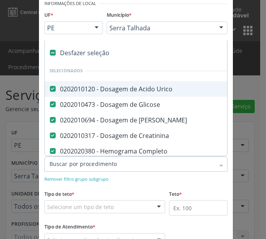
paste input "0202020355"
type input "0202020355"
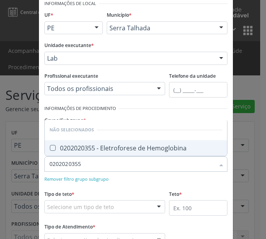
click at [67, 151] on div "0202020355 - Eletroforese de Hemoglobina" at bounding box center [135, 148] width 173 height 6
checkbox Hemoglobina "true"
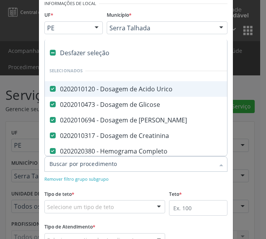
paste input "0202010040"
type input "0202010040"
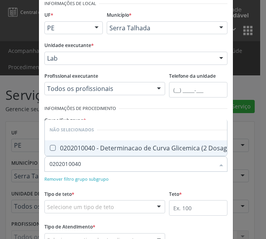
click at [93, 145] on div "0202010040 - Determinacao de Curva Glicemica (2 Dosagens)" at bounding box center [144, 148] width 190 height 6
checkbox Dosagens\) "true"
type input "0202010040"
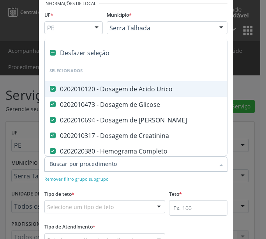
paste input "0202010392"
type input "0202010392"
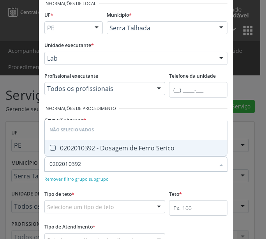
click at [84, 148] on div "0202010392 - Dosagem de Ferro Serico" at bounding box center [135, 148] width 173 height 6
checkbox Serico "true"
type input "0202010392"
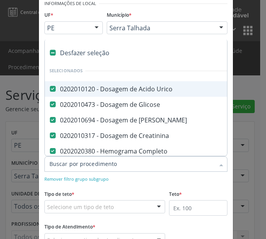
paste input "0202080013"
type input "0202080013"
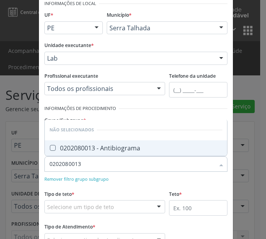
click at [75, 152] on span "0202080013 - Antibiograma" at bounding box center [136, 148] width 182 height 16
checkbox Antibiograma "true"
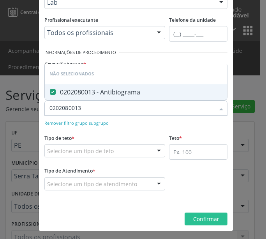
scroll to position [97, 0]
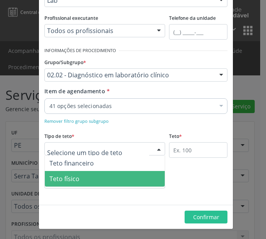
click at [104, 175] on span "Teto físico" at bounding box center [105, 179] width 120 height 16
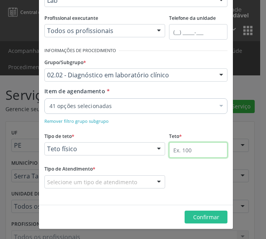
click at [179, 152] on input "text" at bounding box center [198, 150] width 58 height 16
type input "500"
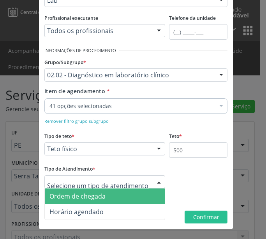
click at [111, 200] on span "Ordem de chegada" at bounding box center [105, 197] width 120 height 16
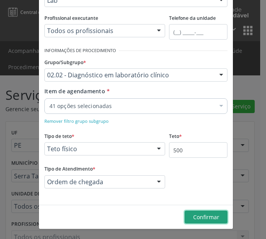
click at [200, 213] on span "Confirmar" at bounding box center [206, 216] width 26 height 7
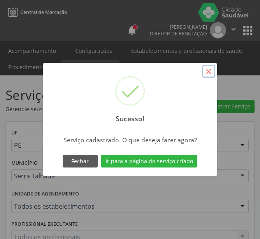
click at [208, 70] on button "×" at bounding box center [208, 71] width 13 height 13
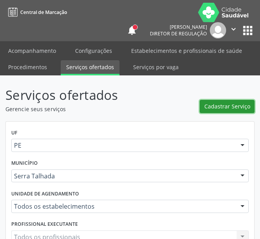
click at [233, 107] on span "Cadastrar Serviço" at bounding box center [227, 106] width 46 height 8
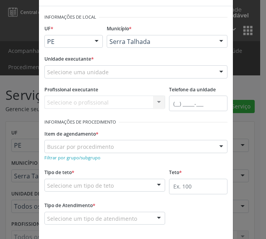
scroll to position [39, 0]
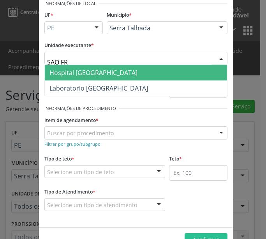
type input "SAO FRA"
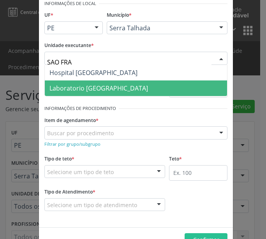
click at [100, 82] on span "Laboratorio [GEOGRAPHIC_DATA]" at bounding box center [136, 88] width 182 height 16
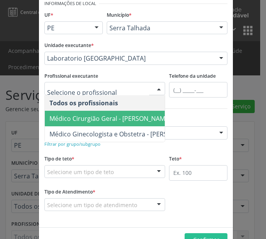
click at [169, 117] on div "Item de agendamento * Buscar por procedimento 0304070076 - .Quimioterapia de Le…" at bounding box center [135, 126] width 183 height 25
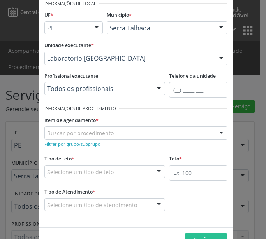
scroll to position [61, 0]
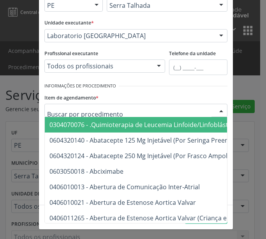
click at [107, 98] on div "Item de agendamento * 0304070076 - .Quimioterapia de Leucemia Linfoide/Linfoblá…" at bounding box center [135, 104] width 183 height 25
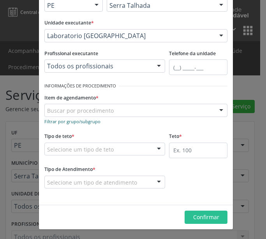
click at [87, 124] on small "Filtrar por grupo/subgrupo" at bounding box center [72, 122] width 56 height 6
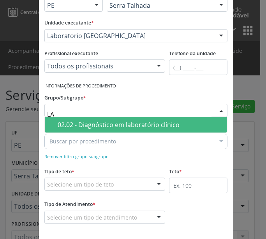
type input "LAB"
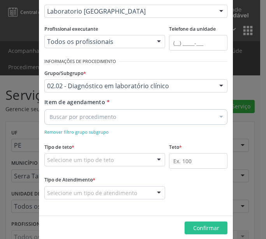
scroll to position [97, 0]
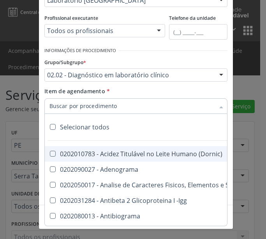
paste input "0202080013"
type input "0202080013"
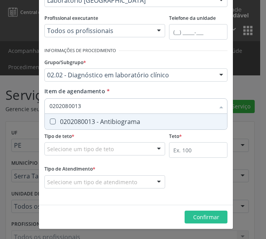
click at [75, 126] on span "0202080013 - Antibiograma" at bounding box center [136, 122] width 182 height 16
checkbox Antibiograma "true"
type input "0202080013"
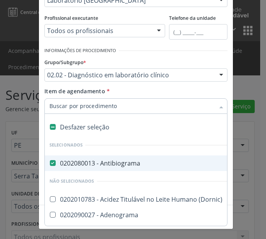
paste input "0202010392"
type input "0202010392"
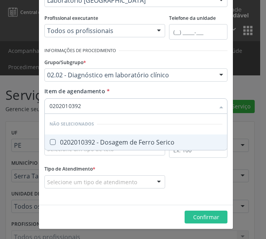
click at [82, 143] on div "0202010392 - Dosagem de Ferro Serico" at bounding box center [135, 142] width 173 height 6
checkbox Serico "true"
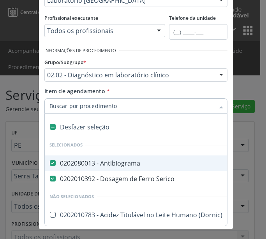
paste input "0202010040"
type input "0202010040"
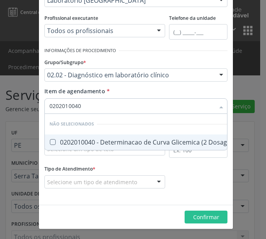
click at [76, 141] on div "0202010040 - Determinacao de Curva Glicemica (2 Dosagens)" at bounding box center [144, 142] width 190 height 6
checkbox Dosagens\) "true"
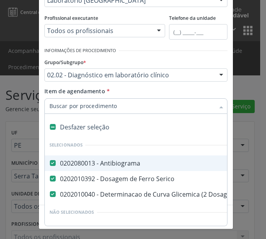
paste input "0202020355"
type input "0202020355"
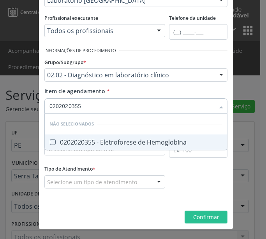
click at [69, 142] on div "0202020355 - Eletroforese de Hemoglobina" at bounding box center [135, 142] width 173 height 6
checkbox Hemoglobina "true"
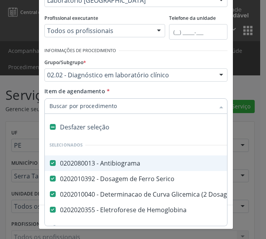
paste input "0202030920"
type input "0202030920"
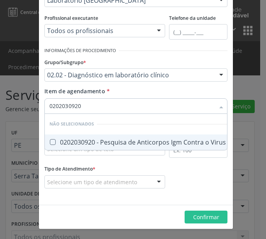
click at [76, 140] on div "0202030920 - Pesquisa de Anticorpos Igm Contra o Virus da [MEDICAL_DATA]" at bounding box center [166, 142] width 235 height 6
checkbox Rubeola "true"
type input "0202030920"
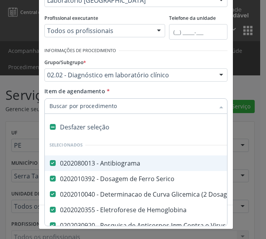
paste input "0202030814"
type input "0202030814"
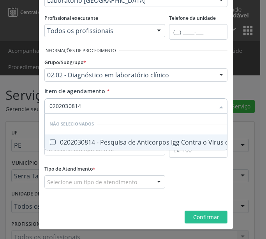
click at [75, 139] on div "0202030814 - Pesquisa de Anticorpos Igg Contra o Virus da [MEDICAL_DATA]" at bounding box center [165, 142] width 233 height 6
checkbox Rubeola "true"
type input "0202030814"
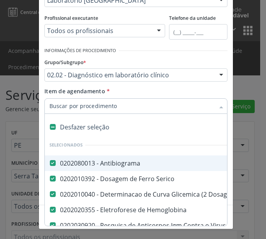
paste input "0202030857"
type input "0202030857"
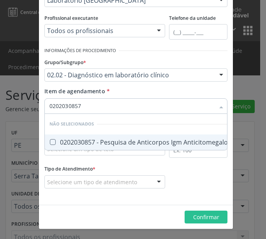
click at [61, 142] on div "0202030857 - Pesquisa de Anticorpos Igm Anticitomegalovirus" at bounding box center [145, 142] width 192 height 6
checkbox Anticitomegalovirus "true"
type input "0202030857"
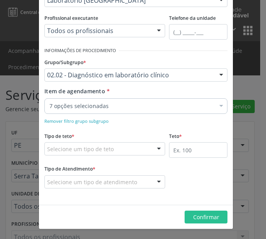
click at [68, 110] on div "7 opções selecionadas" at bounding box center [135, 106] width 183 height 16
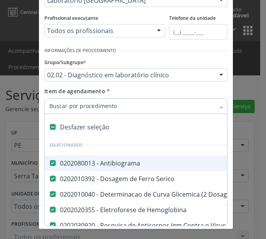
paste input "0202030741"
type input "0202030741"
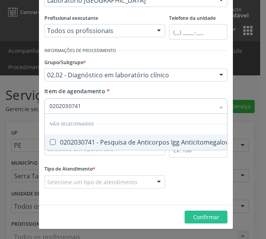
click at [69, 137] on span "0202030741 - Pesquisa de Anticorpos Igg Anticitomegalovirus" at bounding box center [144, 143] width 199 height 16
checkbox Anticitomegalovirus "true"
type input "0202030741"
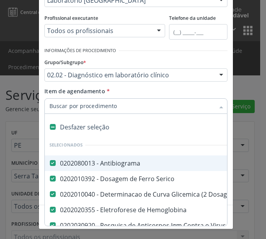
paste input "0202030873"
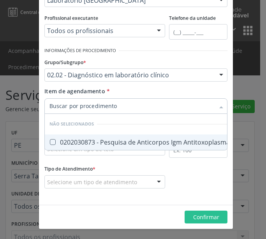
type input "0202030873"
click at [75, 140] on div "0202030873 - Pesquisa de Anticorpos Igm Antitoxoplasma" at bounding box center [139, 142] width 180 height 6
checkbox Antitoxoplasma "true"
type input "0202030873"
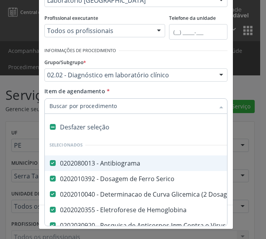
paste input "0202030768"
type input "0202030768"
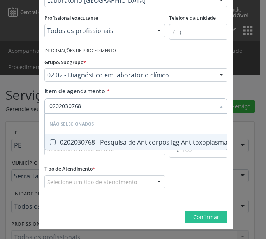
click at [76, 144] on div "0202030768 - Pesquisa de Anticorpos Igg Antitoxoplasma" at bounding box center [138, 142] width 178 height 6
checkbox Antitoxoplasma "true"
type input "0202030768"
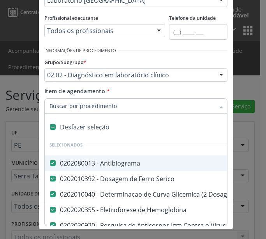
paste input "0202120090"
type input "0202120090"
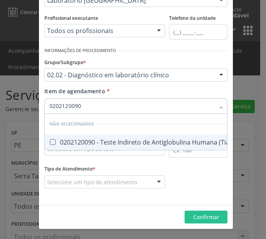
click at [79, 143] on div "0202120090 - Teste Indireto de Antiglobulina Humana (Tia)" at bounding box center [140, 142] width 182 height 6
checkbox \(Tia\) "true"
type input "0202120090"
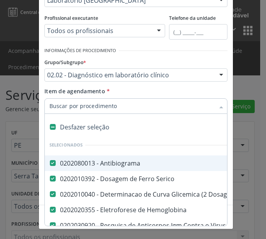
paste input "0202010120"
type input "0202010120"
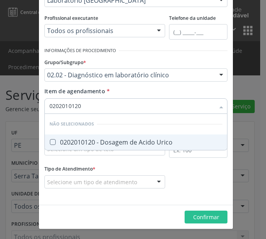
click at [75, 140] on div "0202010120 - Dosagem de Acido Urico" at bounding box center [135, 142] width 173 height 6
checkbox Urico "true"
type input "0202010120"
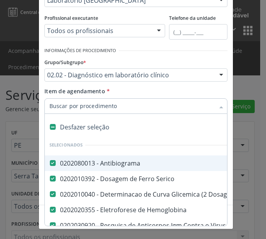
paste input "0202010473"
type input "0202010473"
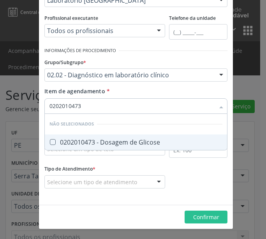
click at [72, 135] on span "0202010473 - Dosagem de Glicose" at bounding box center [136, 143] width 182 height 16
checkbox Glicose "true"
type input "0202010473"
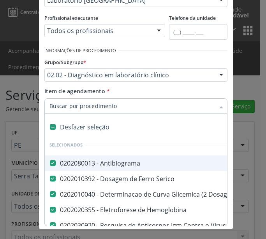
paste input "0202010694"
type input "0202010694"
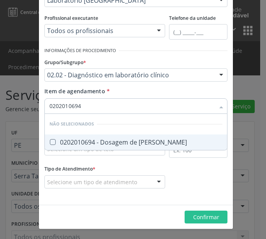
click at [69, 141] on div "0202010694 - Dosagem de [PERSON_NAME]" at bounding box center [135, 142] width 173 height 6
checkbox Ureia "true"
type input "0202010694"
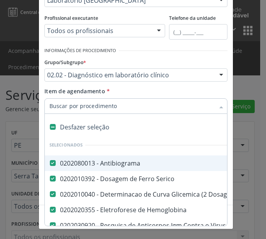
paste input "0202010317"
type input "0202010317"
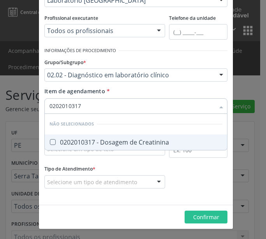
click at [68, 142] on div "0202010317 - Dosagem de Creatinina" at bounding box center [135, 142] width 173 height 6
checkbox Creatinina "true"
type input "0202010317"
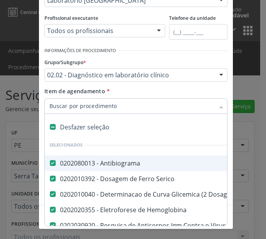
paste input "0202020380"
type input "0202020380"
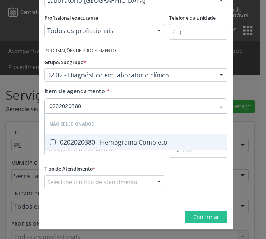
click at [70, 139] on div "0202020380 - Hemograma Completo" at bounding box center [135, 142] width 173 height 6
checkbox Completo "true"
type input "0202020380"
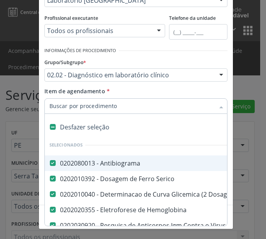
paste input "0202010678"
type input "0202010678"
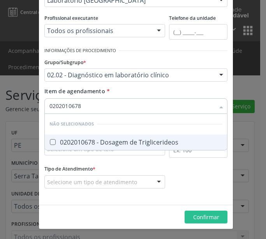
click at [64, 139] on div "0202010678 - Dosagem de Triglicerideos" at bounding box center [135, 142] width 173 height 6
checkbox Triglicerideos "true"
type input "0202010678"
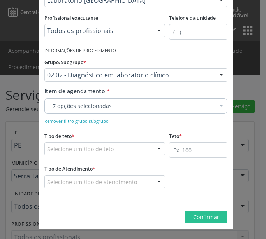
click at [44, 107] on div "17 opções selecionadas" at bounding box center [135, 106] width 183 height 16
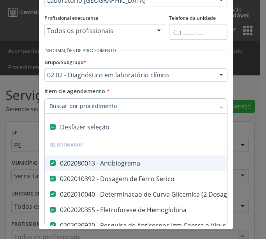
click at [49, 105] on input "Item de agendamento *" at bounding box center [131, 106] width 165 height 16
paste input "0202010201"
type input "0202010201"
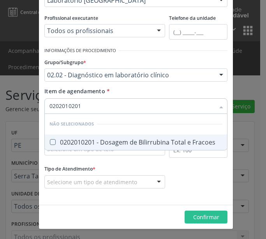
click at [60, 139] on div "0202010201 - Dosagem de Bilirrubina Total e Fracoes" at bounding box center [135, 142] width 173 height 6
checkbox Fracoes "true"
type input "0202010201"
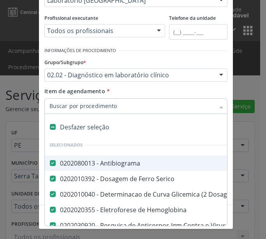
paste input "0202010643"
type input "0202010643"
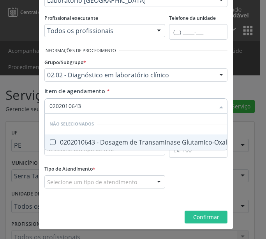
drag, startPoint x: 74, startPoint y: 147, endPoint x: 70, endPoint y: 146, distance: 4.3
click at [73, 147] on span "0202010643 - Dosagem de Transaminase Glutamico-Oxalacetica (Tgo)" at bounding box center [157, 143] width 224 height 16
checkbox \(Tgo\) "true"
type input "0202010643"
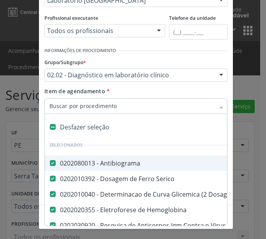
paste input "0202010651"
type input "0202010651"
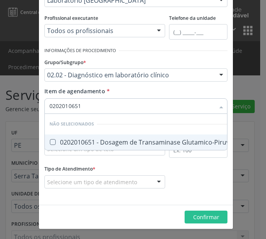
click at [84, 137] on span "0202010651 - Dosagem de Transaminase Glutamico-Piruvica (Tgp)" at bounding box center [151, 143] width 213 height 16
checkbox \(Tgp\) "true"
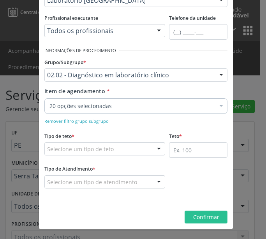
click at [70, 112] on div "20 opções selecionadas Desfazer seleção Selecionados 0202080013 - Antibiograma …" at bounding box center [135, 104] width 183 height 13
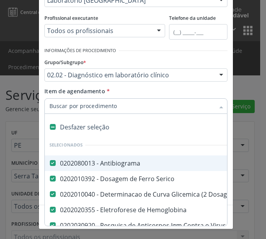
paste input "0202010465"
type input "0202010465"
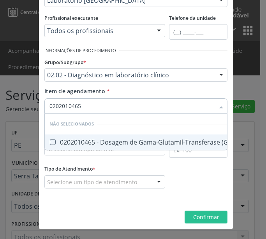
click at [87, 142] on div "0202010465 - Dosagem de Gama-Glutamil-Transferase (Gama Gt)" at bounding box center [150, 142] width 202 height 6
checkbox Gt\) "true"
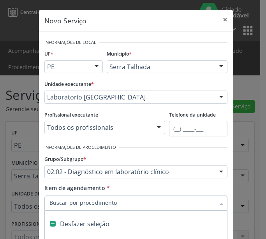
scroll to position [97, 0]
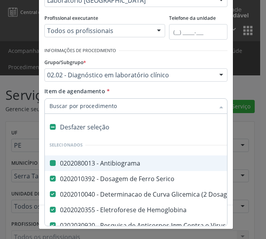
type input "0202010210"
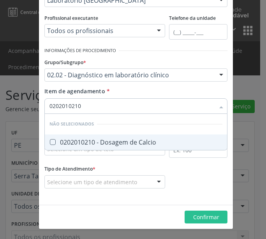
click at [76, 141] on div "0202010210 - Dosagem de Calcio" at bounding box center [135, 142] width 173 height 6
checkbox Calcio "true"
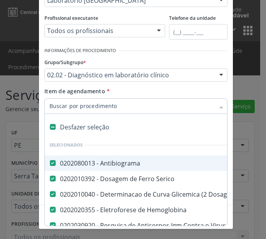
paste input "0202030075"
type input "0202030075"
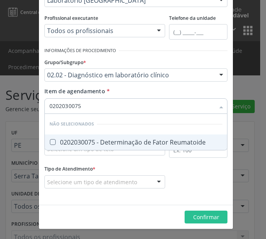
click at [69, 140] on div "0202030075 - Determinação de Fator Reumatoide" at bounding box center [135, 142] width 173 height 6
checkbox Reumatoide "true"
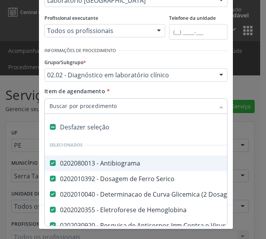
paste input "0202030202"
type input "0202030202"
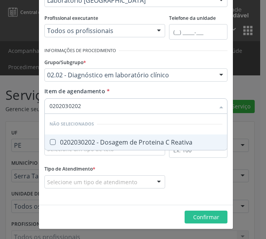
click at [57, 142] on div "0202030202 - Dosagem de Proteina C Reativa" at bounding box center [135, 142] width 173 height 6
checkbox Reativa "true"
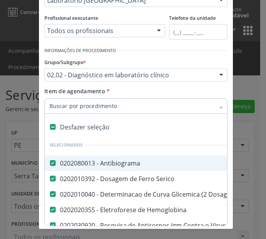
paste input "0202060250"
type input "0202060250"
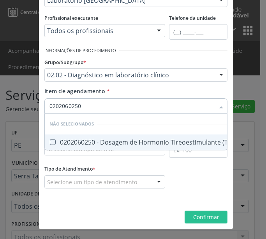
click at [51, 146] on span "0202060250 - Dosagem de Hormonio Tireoestimulante (Tsh)" at bounding box center [143, 143] width 196 height 16
checkbox \(Tsh\) "true"
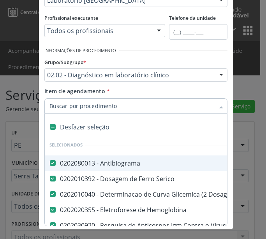
paste input "0202050017"
type input "0202050017"
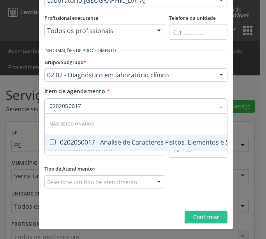
click at [86, 141] on div "0202050017 - Analise de Caracteres Fisicos, Elementos e Sedimento da Urina" at bounding box center [166, 142] width 234 height 6
checkbox Urina "true"
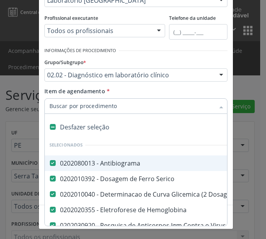
paste input "0202040127"
type input "0202040127"
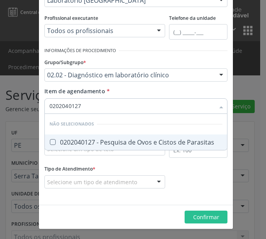
click at [73, 143] on div "0202040127 - Pesquisa de Ovos e Cistos de Parasitas" at bounding box center [135, 142] width 173 height 6
checkbox Parasitas "true"
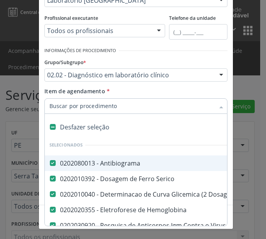
click at [53, 107] on input "Item de agendamento *" at bounding box center [131, 106] width 165 height 16
paste input "0202060217"
type input "0202060217"
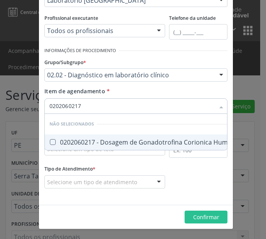
click at [58, 138] on span "0202060217 - Dosagem de Gonadotrofina Corionica Humana (Hcg, Beta Hcg)" at bounding box center [167, 143] width 244 height 16
checkbox Hcg\) "true"
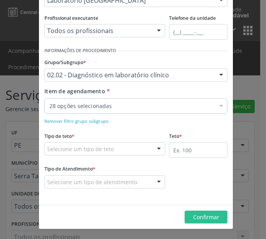
click at [60, 112] on div "28 opções selecionadas" at bounding box center [135, 106] width 183 height 16
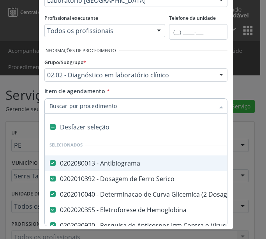
paste input "0202120023"
type input "0202120023"
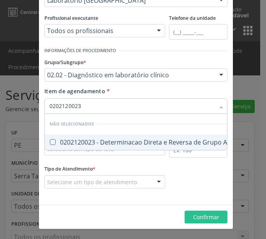
click at [76, 139] on div "0202120023 - Determinacao Direta e Reversa de Grupo Abo" at bounding box center [141, 142] width 185 height 6
checkbox Abo "true"
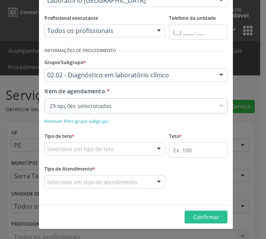
click at [59, 110] on div "29 opções selecionadas" at bounding box center [135, 106] width 183 height 16
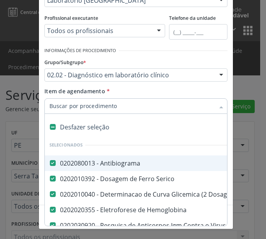
paste input "0202120082"
type input "0202120082"
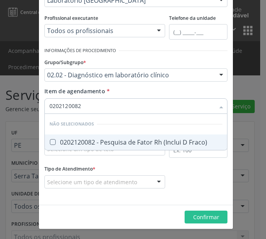
click at [62, 139] on div "0202120082 - Pesquisa de Fator Rh (Inclui D Fraco)" at bounding box center [135, 142] width 173 height 6
checkbox Fraco\) "true"
type input "0202120082"
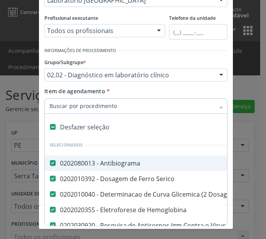
paste input "0202020096"
type input "0202020096"
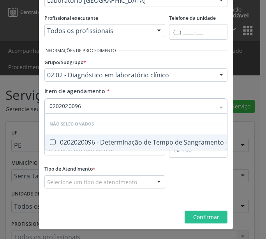
click at [63, 140] on div "0202020096 - Determinação de Tempo de Sangramento -Duke" at bounding box center [145, 142] width 193 height 6
checkbox -Duke "true"
type input "0202020096"
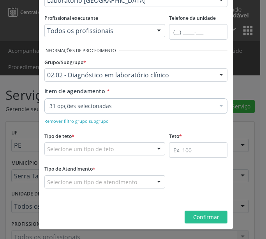
click at [63, 112] on div "31 opções selecionadas" at bounding box center [135, 106] width 183 height 16
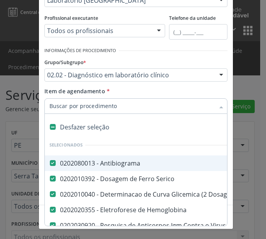
paste input "0202020070"
type input "0202020070"
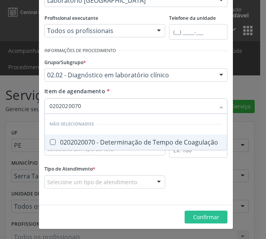
click at [62, 141] on div "0202020070 - Determinação de Tempo de Coagulação" at bounding box center [135, 142] width 173 height 6
checkbox Coagulação "true"
type input "0202020070"
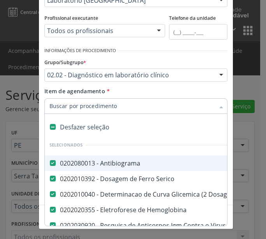
paste input "0202020142"
type input "0202020142"
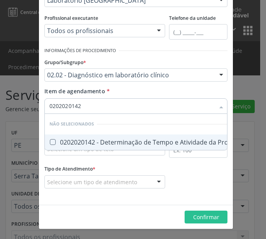
click at [85, 140] on div "0202020142 - Determinação de Tempo e Atividade da Protrombina (Tap)" at bounding box center [160, 142] width 222 height 6
checkbox \(Tap\) "true"
type input "0202020142"
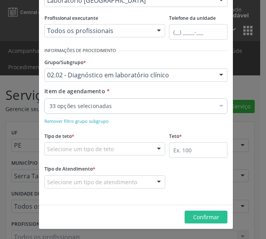
click at [66, 101] on div "33 opções selecionadas" at bounding box center [135, 106] width 183 height 16
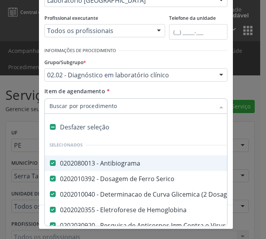
paste input "0202010295"
type input "0202010295"
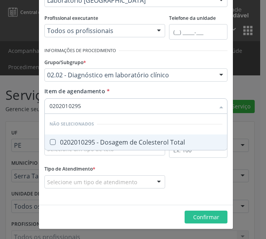
click at [63, 138] on span "0202010295 - Dosagem de Colesterol Total" at bounding box center [136, 143] width 182 height 16
checkbox Total "true"
type input "0202010295"
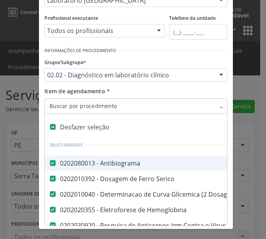
paste input "0202010287"
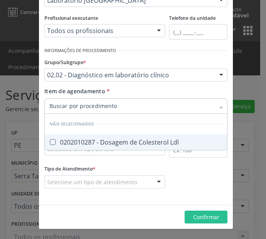
type input "0202010287"
click at [75, 140] on div "0202010287 - Dosagem de Colesterol Ldl" at bounding box center [135, 142] width 173 height 6
checkbox Ldl "true"
type input "0202010287"
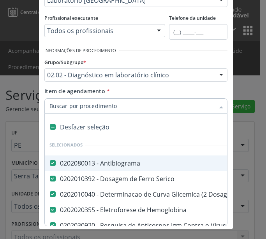
paste input "0202010295"
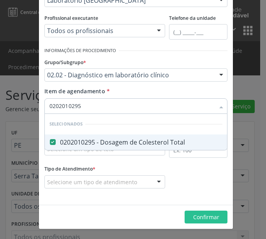
click at [64, 110] on input "0202010295" at bounding box center [131, 106] width 165 height 16
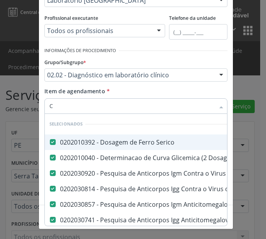
type input "CO"
checkbox Hcg\) "false"
checkbox Abo "false"
checkbox Fraco\) "false"
checkbox Coagulação "false"
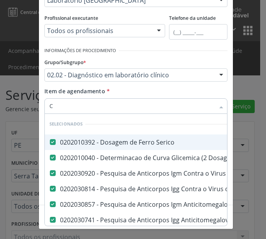
checkbox Total "false"
checkbox Ldl "false"
type input "COL"
checkbox Rubeola "false"
checkbox Anticitomegalovirus "false"
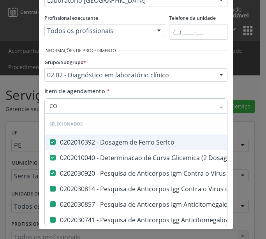
checkbox Anticitomegalovirus "false"
checkbox Antitoxoplasma "false"
checkbox Urico "false"
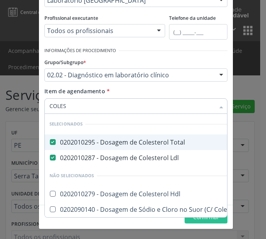
type input "COLEST"
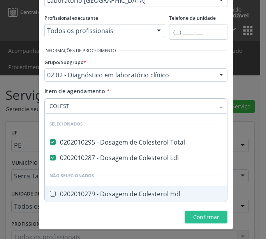
click at [123, 195] on div "0202010279 - Dosagem de Colesterol Hdl" at bounding box center [135, 194] width 173 height 6
checkbox Hdl "true"
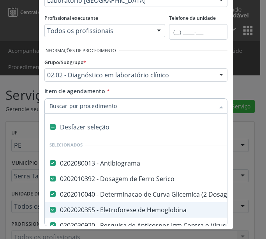
paste input "0202080080"
type input "0202080080"
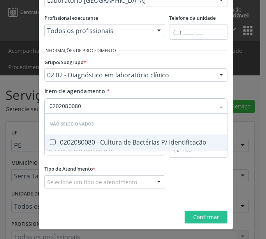
click at [80, 148] on span "0202080080 - Cultura de Bactérias P/ Identificação" at bounding box center [136, 143] width 182 height 16
checkbox Identificação "true"
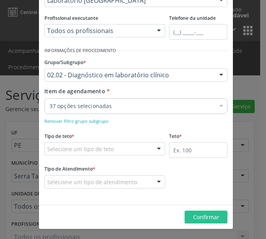
click at [70, 99] on div "37 opções selecionadas" at bounding box center [135, 106] width 183 height 16
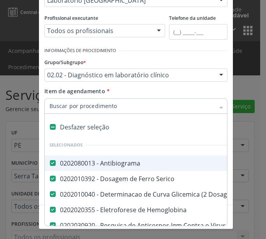
paste input "0202010503"
type input "0202010503"
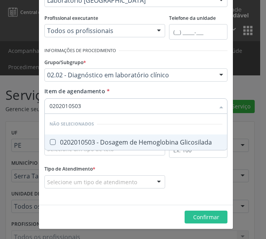
click at [85, 145] on div "0202010503 - Dosagem de Hemoglobina Glicosilada" at bounding box center [135, 142] width 173 height 6
checkbox Glicosilada "true"
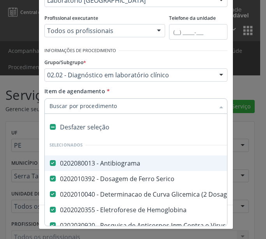
paste input "0202030105"
type input "0202030105"
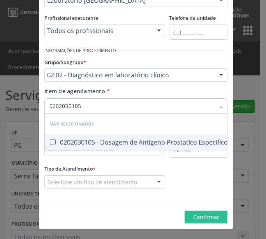
click at [68, 143] on div "0202030105 - Dosagem de Antigeno Prostatico Especifico (Psa)" at bounding box center [146, 142] width 194 height 6
checkbox \(Psa\) "true"
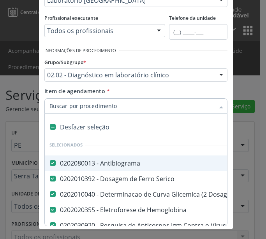
paste input "0202060390"
type input "0202060390"
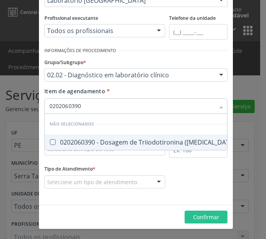
click at [63, 144] on div "0202060390 - Dosagem de Triiodotironina ([MEDICAL_DATA])" at bounding box center [142, 142] width 187 height 6
checkbox \(T3\) "true"
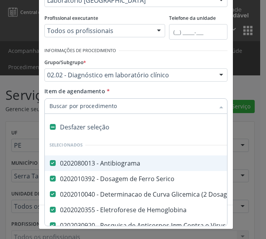
paste input "0202060381"
type input "0202060381"
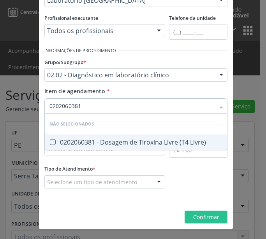
click at [66, 145] on div "0202060381 - Dosagem de Tiroxina Livre (T4 Livre)" at bounding box center [135, 142] width 173 height 6
checkbox Livre\) "true"
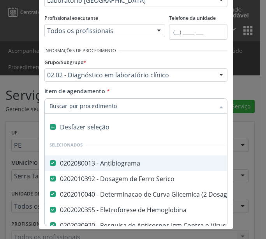
paste input "0202060381"
type input "0202060381"
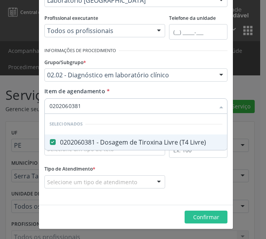
click at [110, 89] on div "Item de agendamento * 0202060381 Desfazer seleção Selecionados 0202060381 - Dos…" at bounding box center [135, 99] width 183 height 24
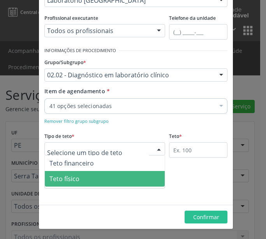
click at [91, 179] on span "Teto físico" at bounding box center [105, 179] width 120 height 16
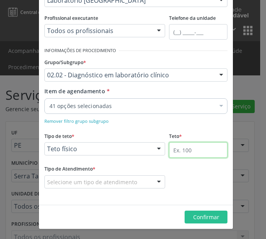
click at [185, 147] on input "text" at bounding box center [198, 150] width 58 height 16
type input "500"
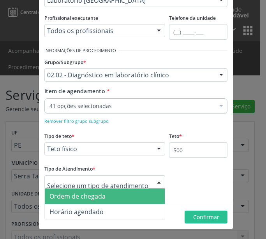
click at [106, 178] on div at bounding box center [104, 181] width 121 height 13
click at [96, 199] on span "Ordem de chegada" at bounding box center [77, 196] width 56 height 9
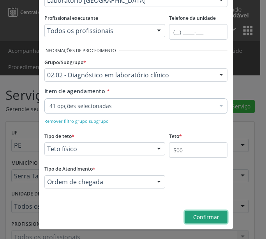
click at [215, 212] on button "Confirmar" at bounding box center [205, 217] width 43 height 13
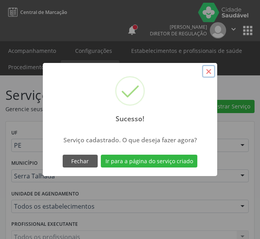
click at [206, 71] on button "×" at bounding box center [208, 71] width 13 height 13
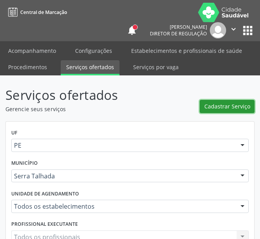
click at [215, 111] on button "Cadastrar Serviço" at bounding box center [226, 106] width 55 height 13
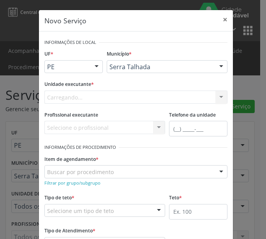
scroll to position [0, 0]
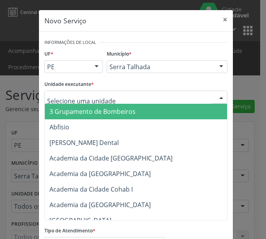
click at [78, 93] on div at bounding box center [135, 97] width 183 height 13
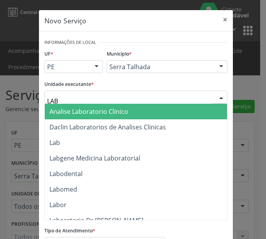
type input "LABG"
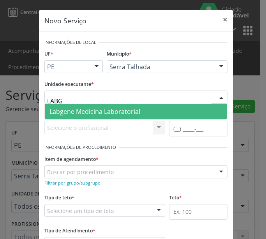
click at [104, 117] on span "Labgene Medicina Laboratorial" at bounding box center [136, 112] width 182 height 16
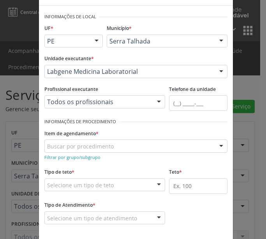
scroll to position [39, 0]
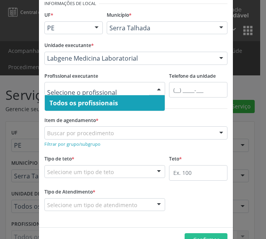
click at [100, 92] on input "text" at bounding box center [98, 93] width 102 height 16
click at [64, 129] on div "Buscar por procedimento" at bounding box center [135, 132] width 183 height 13
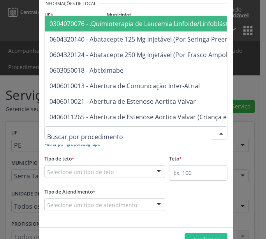
click at [65, 147] on link "Filtrar por grupo/subgrupo" at bounding box center [72, 143] width 56 height 7
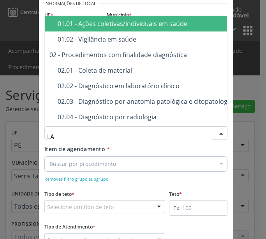
type input "LAB"
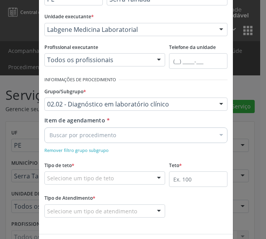
scroll to position [97, 0]
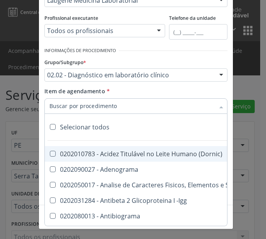
paste input "0202080013"
type input "0202080013"
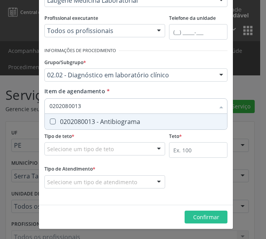
click at [73, 121] on div "0202080013 - Antibiograma" at bounding box center [135, 122] width 173 height 6
checkbox Antibiograma "true"
type input "0202080013"
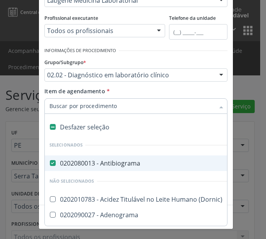
paste input "0202010392"
type input "0202010392"
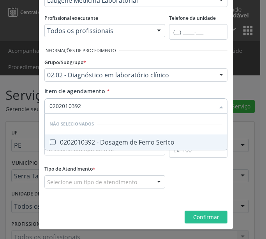
click at [84, 143] on div "0202010392 - Dosagem de Ferro Serico" at bounding box center [135, 142] width 173 height 6
checkbox Serico "true"
type input "0202010392"
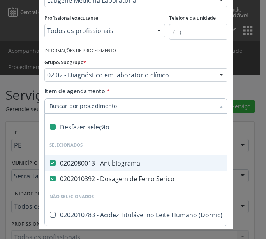
paste input "0202010040"
type input "0202010040"
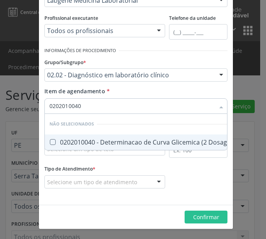
click at [79, 147] on span "0202010040 - Determinacao de Curva Glicemica (2 Dosagens)" at bounding box center [144, 143] width 199 height 16
checkbox Dosagens\) "true"
type input "0202010040"
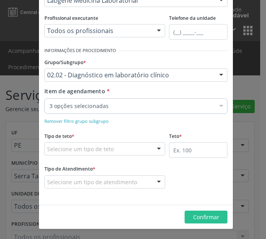
click at [69, 101] on div "3 opções selecionadas" at bounding box center [135, 106] width 183 height 16
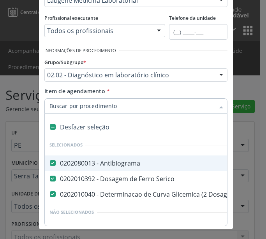
paste input "0202020355"
type input "0202020355"
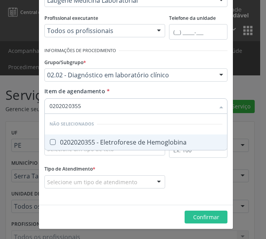
click at [76, 141] on div "0202020355 - Eletroforese de Hemoglobina" at bounding box center [135, 142] width 173 height 6
checkbox Hemoglobina "true"
type input "0202020355"
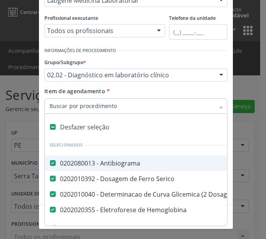
paste input "0202030920"
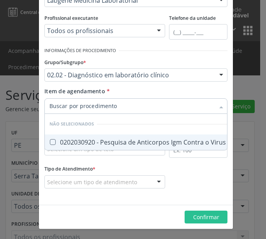
type input "0202030920"
click at [85, 139] on div "0202030920 - Pesquisa de Anticorpos Igm Contra o Virus da [MEDICAL_DATA]" at bounding box center [166, 142] width 235 height 6
checkbox Rubeola "true"
type input "0202030920"
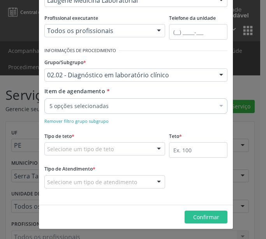
click at [80, 101] on div "5 opções selecionadas" at bounding box center [135, 106] width 183 height 16
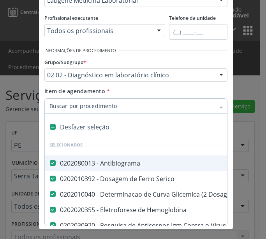
paste input "0202030814"
type input "0202030814"
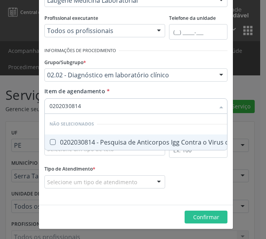
click at [73, 143] on div "0202030814 - Pesquisa de Anticorpos Igg Contra o Virus da [MEDICAL_DATA]" at bounding box center [165, 142] width 233 height 6
checkbox Rubeola "true"
type input "0202030814"
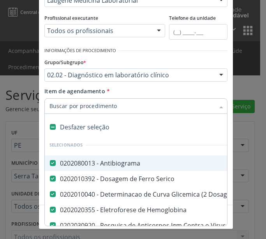
paste input "0202030857"
type input "0202030857"
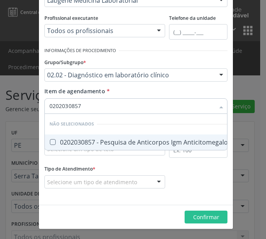
click at [75, 139] on div "0202030857 - Pesquisa de Anticorpos Igm Anticitomegalovirus" at bounding box center [145, 142] width 192 height 6
checkbox Anticitomegalovirus "true"
type input "0202030857"
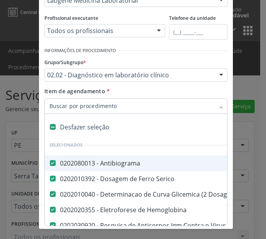
paste input "0202030741"
type input "0202030741"
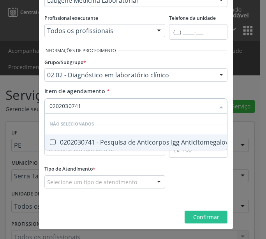
click at [71, 144] on div "0202030741 - Pesquisa de Anticorpos Igg Anticitomegalovirus" at bounding box center [144, 142] width 190 height 6
checkbox Anticitomegalovirus "true"
type input "0202030741"
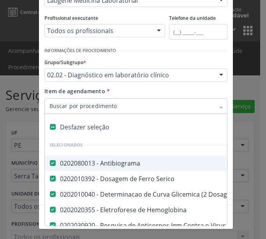
paste input "0202030873"
type input "0202030873"
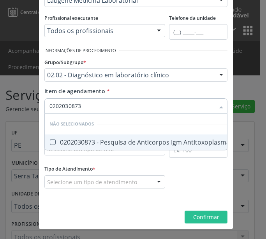
drag, startPoint x: 85, startPoint y: 140, endPoint x: 70, endPoint y: 138, distance: 15.3
click at [84, 141] on div "0202030873 - Pesquisa de Anticorpos Igm Antitoxoplasma" at bounding box center [139, 142] width 180 height 6
checkbox Antitoxoplasma "true"
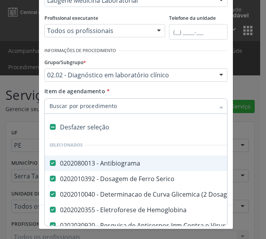
paste input "0202030768"
type input "0202030768"
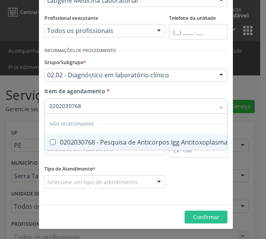
click at [68, 139] on div "0202030768 - Pesquisa de Anticorpos Igg Antitoxoplasma" at bounding box center [138, 142] width 178 height 6
checkbox Antitoxoplasma "true"
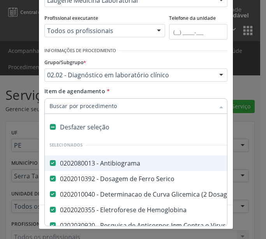
paste input "0202120090"
type input "0202120090"
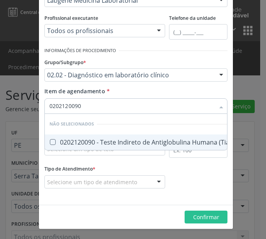
click at [76, 136] on span "0202120090 - Teste Indireto de Antiglobulina Humana (Tia)" at bounding box center [140, 143] width 191 height 16
checkbox \(Tia\) "true"
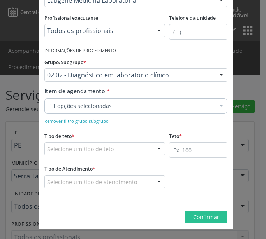
click at [65, 154] on div "Selecione um tipo de teto" at bounding box center [104, 148] width 121 height 13
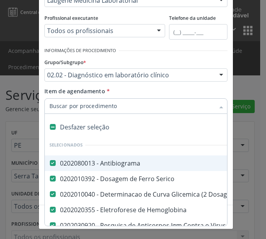
paste input "0202010120"
type input "0202010120"
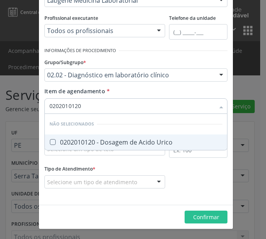
click at [67, 139] on div "0202010120 - Dosagem de Acido Urico" at bounding box center [135, 142] width 173 height 6
checkbox Urico "true"
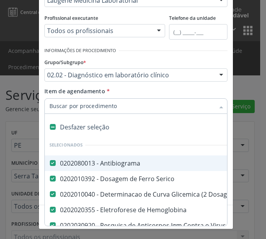
paste input "0202010473"
type input "0202010473"
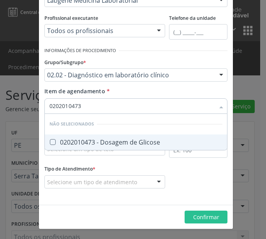
click at [75, 143] on div "0202010473 - Dosagem de Glicose" at bounding box center [135, 142] width 173 height 6
checkbox Glicose "true"
type input "0202010473"
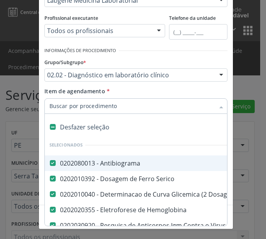
paste input "0202010694"
type input "0202010694"
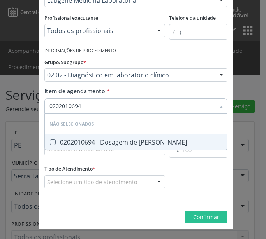
click at [77, 138] on span "0202010694 - Dosagem de [PERSON_NAME]" at bounding box center [136, 143] width 182 height 16
checkbox Ureia "true"
type input "0202010694"
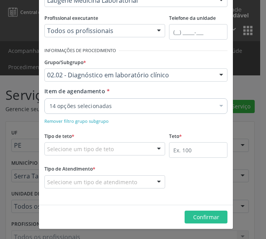
click at [63, 110] on div "14 opções selecionadas" at bounding box center [135, 106] width 183 height 16
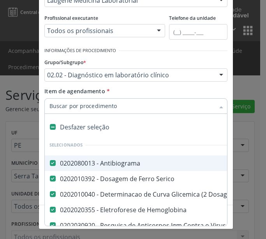
paste input "0202010317"
type input "0202010317"
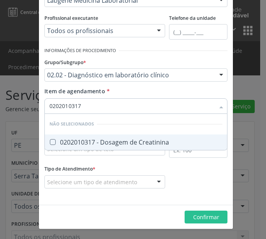
click at [76, 139] on div "0202010317 - Dosagem de Creatinina" at bounding box center [135, 142] width 173 height 6
checkbox Creatinina "true"
type input "0202010317"
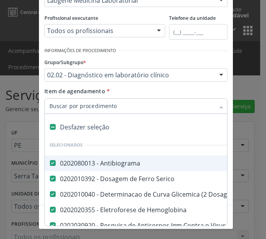
paste input "0202020380"
type input "0202020380"
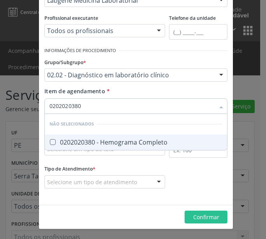
click at [76, 141] on div "0202020380 - Hemograma Completo" at bounding box center [135, 142] width 173 height 6
checkbox Completo "true"
type input "0202020380"
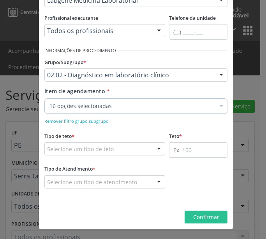
click at [61, 112] on div "16 opções selecionadas" at bounding box center [135, 106] width 183 height 16
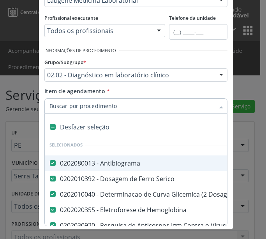
paste input "0202010678"
type input "0202010678"
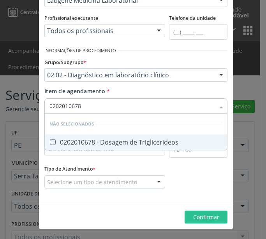
click at [76, 139] on div "0202010678 - Dosagem de Triglicerideos" at bounding box center [135, 142] width 173 height 6
checkbox Triglicerideos "true"
type input "0202010678"
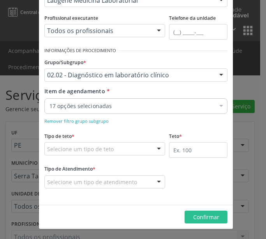
click at [76, 113] on div "17 opções selecionadas" at bounding box center [135, 106] width 183 height 16
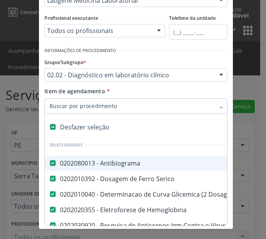
paste input "0202010201"
type input "0202010201"
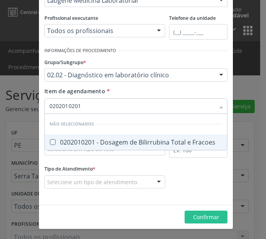
click at [75, 143] on div "0202010201 - Dosagem de Bilirrubina Total e Fracoes" at bounding box center [135, 142] width 173 height 6
checkbox Fracoes "true"
type input "0202010201"
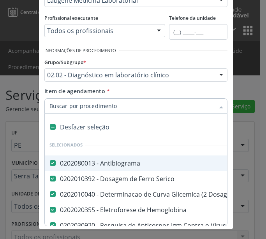
paste input "0202010643"
type input "0202010643"
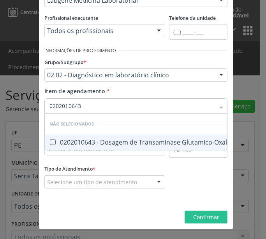
click at [73, 139] on div "0202010643 - Dosagem de Transaminase Glutamico-Oxalacetica (Tgo)" at bounding box center [156, 142] width 214 height 6
checkbox \(Tgo\) "true"
type input "0202010643"
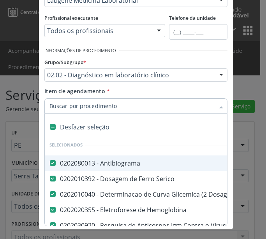
paste input "0202010651"
type input "0202010651"
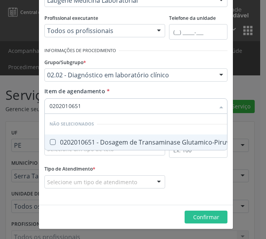
click at [71, 141] on div "0202010651 - Dosagem de Transaminase Glutamico-Piruvica (Tgp)" at bounding box center [151, 142] width 204 height 6
checkbox \(Tgp\) "true"
type input "0202010651"
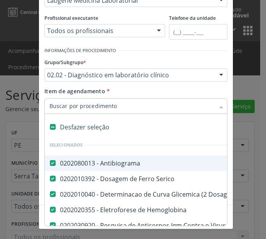
paste input "0202010465"
type input "0202010465"
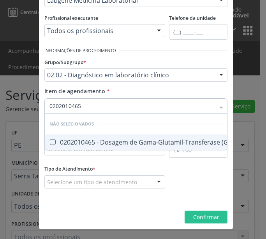
click at [61, 135] on span "0202010465 - Dosagem de Gama-Glutamil-Transferase (Gama Gt)" at bounding box center [150, 143] width 211 height 16
checkbox Gt\) "true"
type input "0202010465"
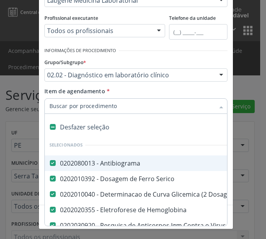
paste input "0202010210"
type input "0202010210"
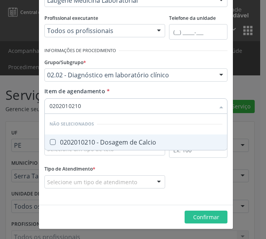
click at [77, 143] on div "0202010210 - Dosagem de Calcio" at bounding box center [135, 142] width 173 height 6
checkbox Calcio "true"
type input "0202010210"
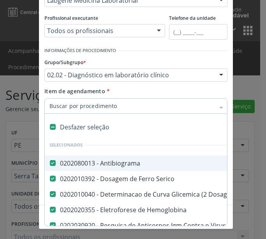
paste input "0202030075"
type input "0202030075"
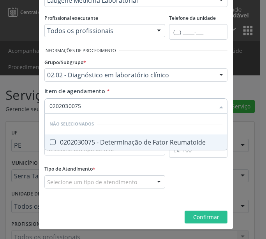
drag, startPoint x: 75, startPoint y: 139, endPoint x: 65, endPoint y: 140, distance: 10.1
click at [75, 140] on div "0202030075 - Determinação de Fator Reumatoide" at bounding box center [135, 142] width 173 height 6
checkbox Reumatoide "true"
type input "0202030075"
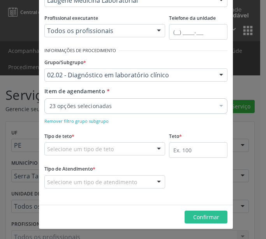
click at [58, 113] on div "23 opções selecionadas" at bounding box center [135, 106] width 183 height 16
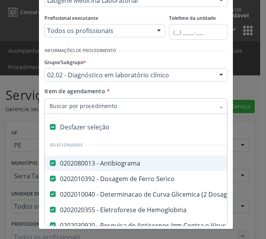
paste input "0202030202"
type input "0202030202"
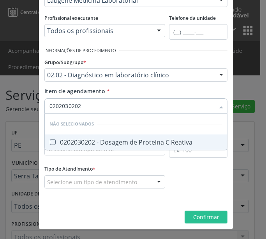
click at [68, 142] on div "0202030202 - Dosagem de Proteina C Reativa" at bounding box center [135, 142] width 173 height 6
checkbox Reativa "true"
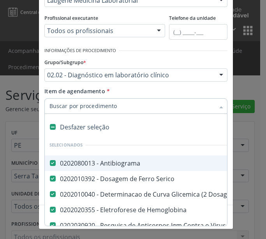
paste input "0202060250"
type input "0202060250"
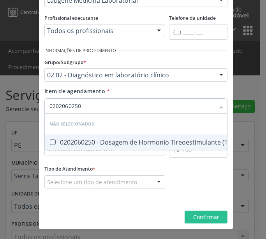
click at [81, 140] on div "0202060250 - Dosagem de Hormonio Tireoestimulante (Tsh)" at bounding box center [142, 142] width 187 height 6
checkbox \(Tsh\) "true"
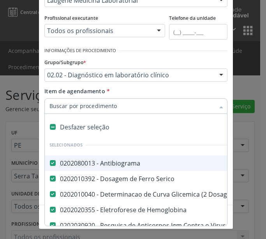
paste input "0202050017"
type input "0202050017"
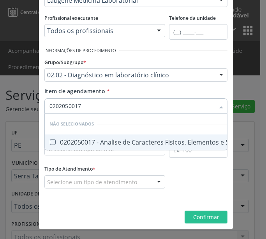
click at [66, 142] on div "0202050017 - Analise de Caracteres Fisicos, Elementos e Sedimento da Urina" at bounding box center [166, 142] width 234 height 6
checkbox Urina "true"
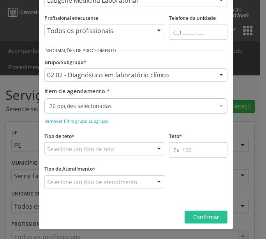
scroll to position [0, 0]
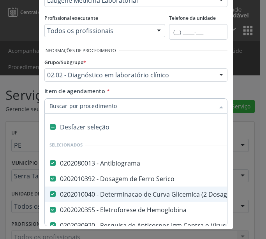
paste input "0202010651"
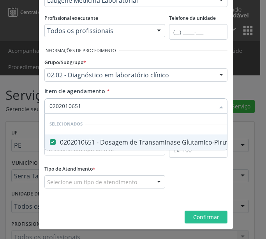
click at [73, 106] on input "0202010651" at bounding box center [131, 106] width 165 height 16
type input "0202010651"
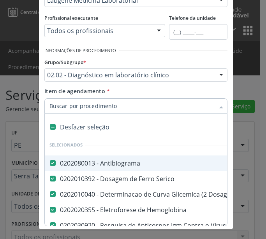
paste input "0202060250"
paste input "0202060217"
type input "0202060217"
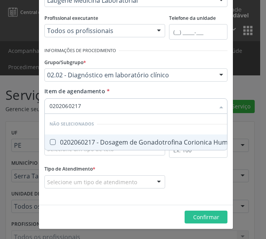
click at [59, 139] on div "0202060217 - Dosagem de Gonadotrofina Corionica Humana (Hcg, Beta Hcg)" at bounding box center [166, 142] width 235 height 6
checkbox Hcg\) "true"
type input "0202060217"
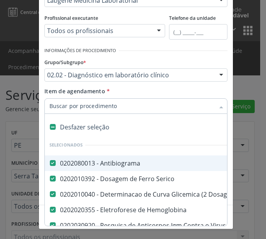
paste input "0202040127"
type input "0202040127"
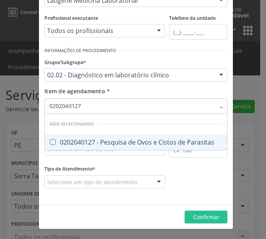
click at [90, 139] on div "0202040127 - Pesquisa de Ovos e Cistos de Parasitas" at bounding box center [135, 142] width 173 height 6
checkbox Parasitas "true"
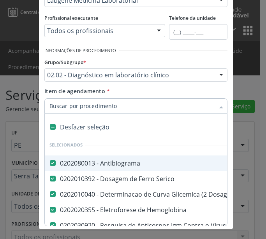
paste input "0202050017"
paste input "0202120023"
type input "0202120023"
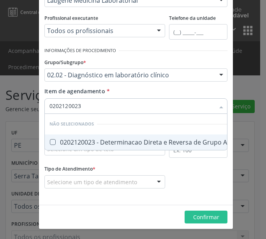
click at [75, 142] on div "0202120023 - Determinacao Direta e Reversa de Grupo Abo" at bounding box center [141, 142] width 185 height 6
checkbox Abo "true"
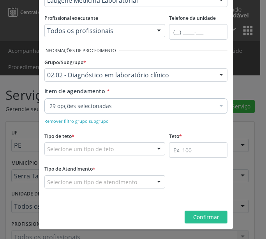
click at [84, 112] on div "29 opções selecionadas" at bounding box center [135, 106] width 183 height 16
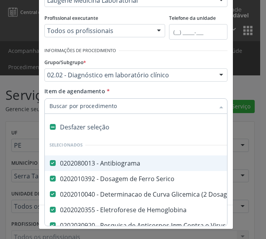
paste input "0202120082"
type input "0202120082"
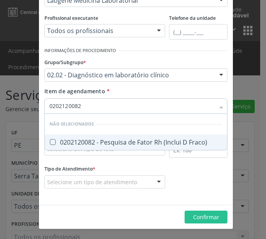
click at [74, 141] on div "0202120082 - Pesquisa de Fator Rh (Inclui D Fraco)" at bounding box center [135, 142] width 173 height 6
checkbox Fraco\) "true"
type input "0202120082"
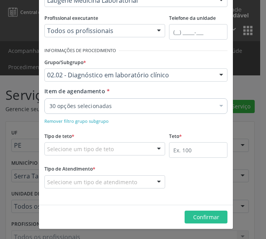
click at [69, 111] on div "30 opções selecionadas" at bounding box center [135, 106] width 183 height 16
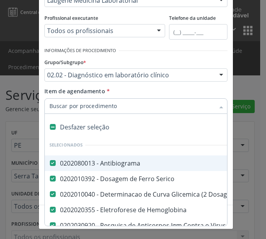
paste input "0202020096"
type input "0202020096"
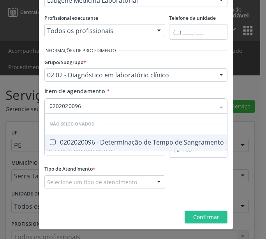
click at [91, 142] on div "0202020096 - Determinação de Tempo de Sangramento -Duke" at bounding box center [145, 142] width 193 height 6
checkbox -Duke "true"
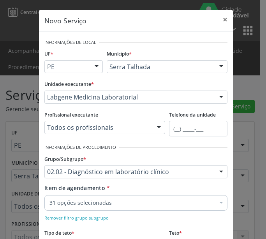
scroll to position [97, 0]
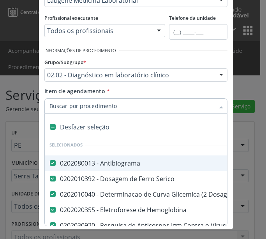
paste input "0202020070"
type input "0202020070"
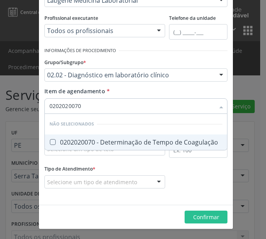
click at [70, 141] on div "0202020070 - Determinação de Tempo de Coagulação" at bounding box center [135, 142] width 173 height 6
checkbox Coagulação "true"
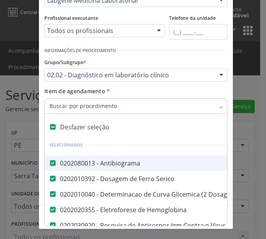
paste input "0202020142"
type input "0202020142"
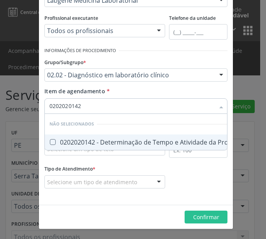
click at [69, 138] on span "0202020142 - Determinação de Tempo e Atividade da Protrombina (Tap)" at bounding box center [161, 143] width 232 height 16
checkbox \(Tap\) "true"
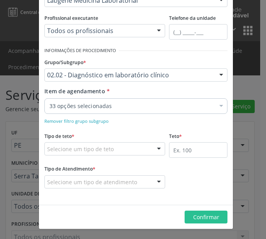
click at [71, 113] on div "33 opções selecionadas" at bounding box center [135, 106] width 183 height 16
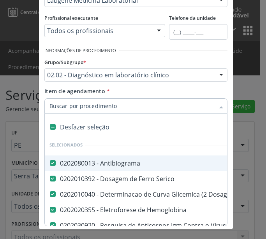
click at [71, 112] on input "Item de agendamento *" at bounding box center [131, 106] width 165 height 16
paste input "0202010295"
type input "0202010295"
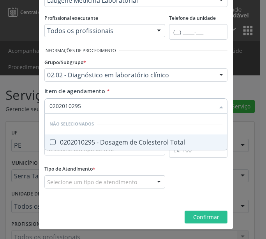
click at [66, 138] on span "0202010295 - Dosagem de Colesterol Total" at bounding box center [136, 143] width 182 height 16
checkbox Total "true"
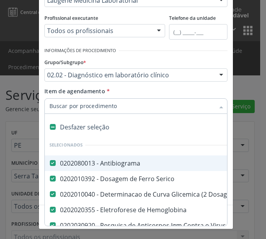
paste input "0202010287"
type input "0202010287"
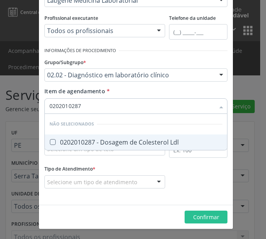
click at [82, 142] on div "0202010287 - Dosagem de Colesterol Ldl" at bounding box center [135, 142] width 173 height 6
checkbox Ldl "true"
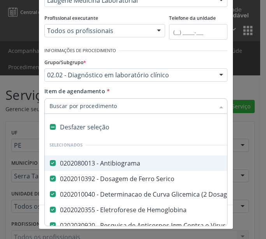
paste input "0202010295"
paste input "0202080080"
type input "0202080080"
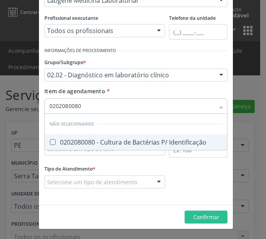
click at [85, 139] on div "0202080080 - Cultura de Bactérias P/ Identificação" at bounding box center [135, 142] width 173 height 6
checkbox Identificação "true"
type input "0202080080"
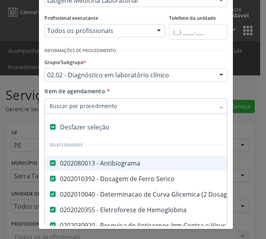
paste input "0202010503"
type input "0202010503"
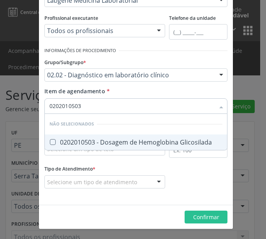
click at [75, 136] on span "0202010503 - Dosagem de Hemoglobina Glicosilada" at bounding box center [136, 143] width 182 height 16
checkbox Glicosilada "true"
type input "0202010503"
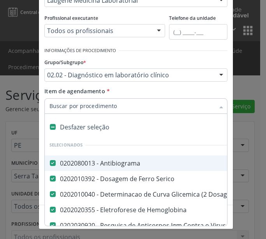
paste input "0202030105"
type input "0202030105"
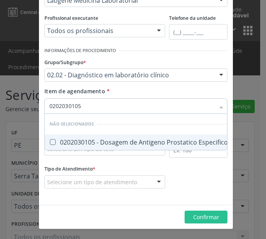
click at [72, 139] on div "0202030105 - Dosagem de Antigeno Prostatico Especifico (Psa)" at bounding box center [146, 142] width 194 height 6
checkbox \(Psa\) "true"
type input "0202030105"
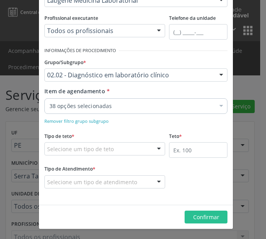
click at [91, 112] on div "38 opções selecionadas" at bounding box center [135, 106] width 183 height 16
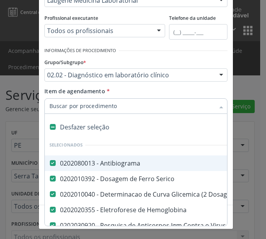
paste input "0202060390"
type input "0202060390"
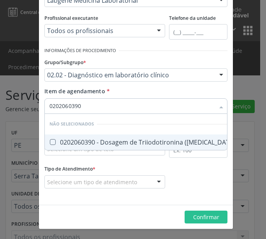
click at [101, 141] on div "0202060390 - Dosagem de Triiodotironina ([MEDICAL_DATA])" at bounding box center [142, 142] width 187 height 6
checkbox \(T3\) "true"
type input "0202060390"
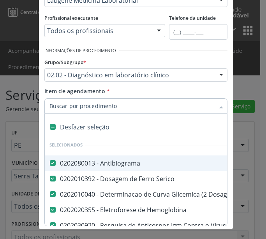
paste input "0202060381"
type input "0202060381"
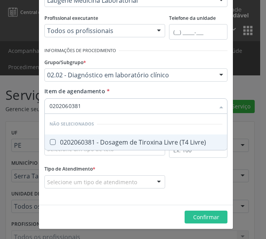
click at [107, 139] on div "0202060381 - Dosagem de Tiroxina Livre (T4 Livre)" at bounding box center [135, 142] width 173 height 6
checkbox Livre\) "true"
click at [80, 104] on input "0202060381" at bounding box center [131, 106] width 165 height 16
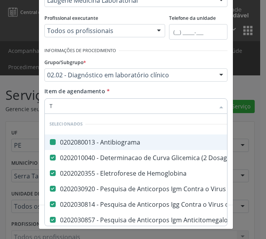
type input "T4"
checkbox Antibiograma "false"
checkbox Dosagens\) "false"
checkbox Hemoglobina "false"
checkbox Rubeola "false"
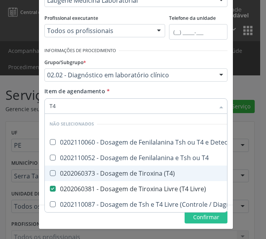
click at [70, 171] on div "0202060373 - Dosagem de Tiroxina (T4)" at bounding box center [238, 173] width 379 height 6
checkbox \(T4\) "true"
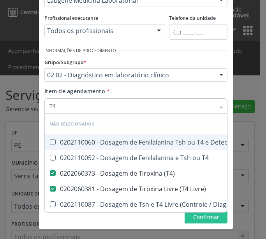
click at [140, 95] on div "Item de agendamento * T4 Desfazer seleção Não selecionados 0202110060 - Dosagem…" at bounding box center [135, 99] width 183 height 24
checkbox Pezinho\) "true"
checkbox T4 "true"
checkbox Tardio\) "true"
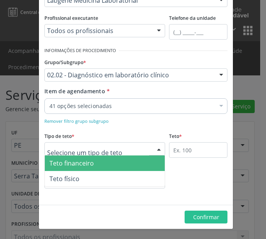
click at [121, 152] on div at bounding box center [104, 148] width 121 height 13
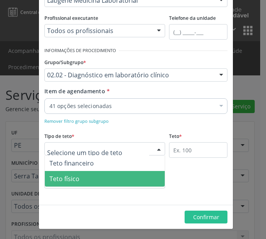
click at [76, 178] on span "Teto físico" at bounding box center [64, 179] width 30 height 9
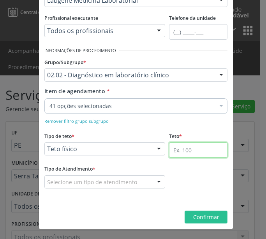
click at [181, 148] on input "text" at bounding box center [198, 150] width 58 height 16
type input "4"
type input "500"
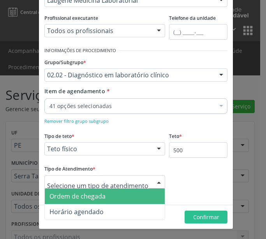
click at [93, 199] on span "Ordem de chegada" at bounding box center [77, 196] width 56 height 9
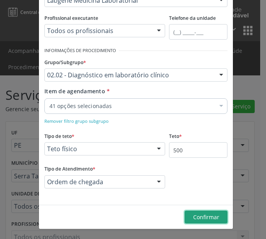
click at [201, 221] on button "Confirmar" at bounding box center [205, 217] width 43 height 13
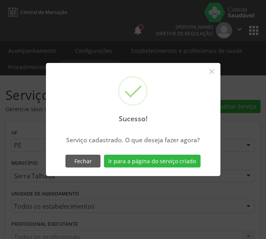
scroll to position [0, 0]
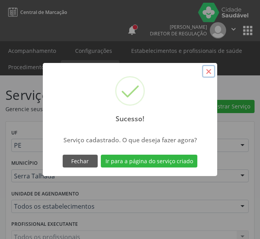
click at [210, 72] on button "×" at bounding box center [208, 71] width 13 height 13
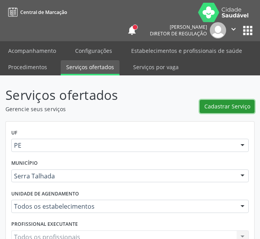
click at [217, 111] on button "Cadastrar Serviço" at bounding box center [226, 106] width 55 height 13
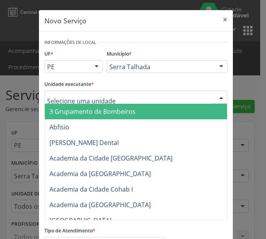
click at [108, 96] on div at bounding box center [135, 97] width 183 height 13
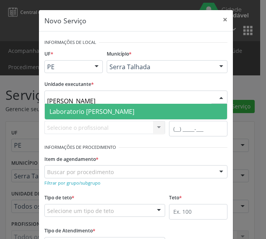
type input "PAULO TER"
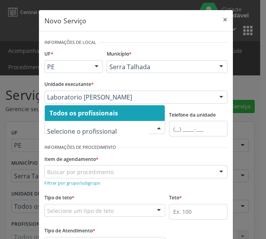
click at [100, 118] on span "Todos os profissionais" at bounding box center [105, 113] width 120 height 16
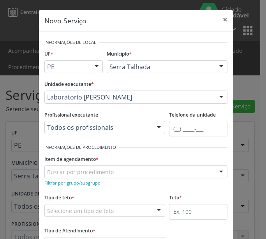
click at [96, 194] on div "Tipo de teto * Selecione um tipo de teto Teto financeiro Teto físico Nenhum res…" at bounding box center [104, 204] width 121 height 25
click at [87, 183] on small "Filtrar por grupo/subgrupo" at bounding box center [72, 183] width 56 height 6
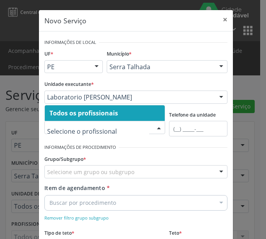
click at [97, 114] on span "Todos os profissionais" at bounding box center [83, 113] width 68 height 9
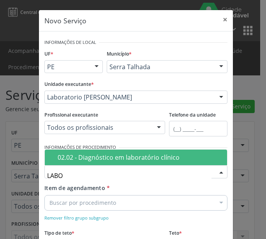
type input "LABOR"
click at [128, 163] on span "02.02 - Diagnóstico em laboratório clínico" at bounding box center [136, 158] width 182 height 16
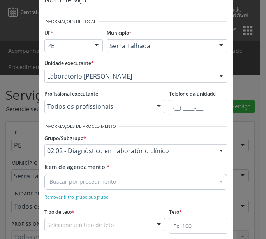
scroll to position [39, 0]
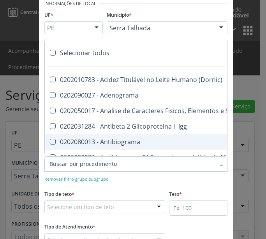
paste input "0202080013"
type input "0202080013"
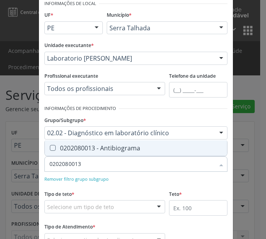
click at [91, 154] on span "0202080013 - Antibiograma" at bounding box center [136, 148] width 182 height 16
checkbox Antibiograma "true"
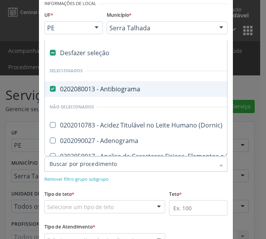
paste input "0202010392"
type input "0202010392"
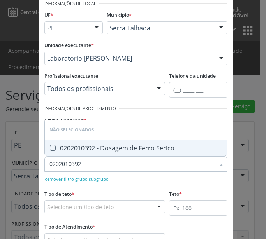
click at [82, 153] on span "0202010392 - Dosagem de Ferro Serico" at bounding box center [136, 148] width 182 height 16
checkbox Serico "true"
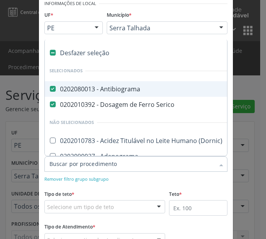
paste input "0202010040"
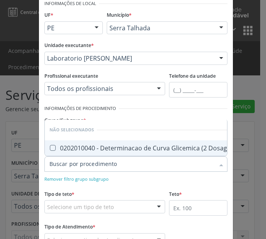
type input "0202010040"
click at [55, 145] on div "0202010040 - Determinacao de Curva Glicemica (2 Dosagens)" at bounding box center [144, 148] width 190 height 6
checkbox Dosagens\) "true"
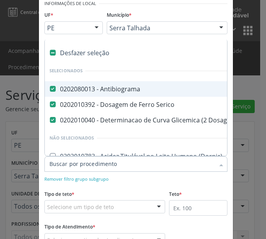
paste input "0202020355"
type input "0202020355"
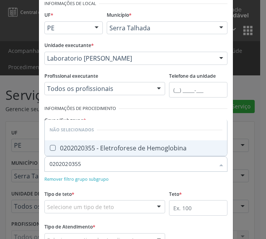
click at [90, 149] on div "0202020355 - Eletroforese de Hemoglobina" at bounding box center [135, 148] width 173 height 6
checkbox Hemoglobina "true"
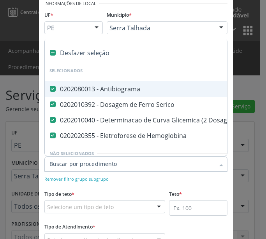
paste input "0202030920"
type input "0202030920"
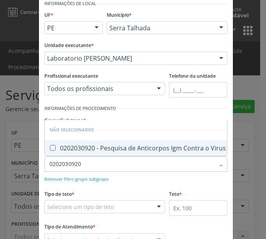
click at [89, 145] on div "0202030920 - Pesquisa de Anticorpos Igm Contra o Virus da [MEDICAL_DATA]" at bounding box center [166, 148] width 235 height 6
checkbox Rubeola "true"
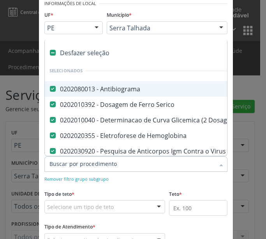
paste input "0202030814"
type input "0202030814"
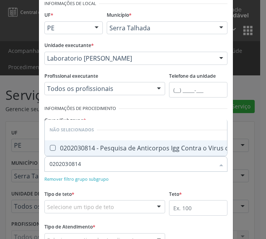
click at [70, 145] on div "0202030814 - Pesquisa de Anticorpos Igg Contra o Virus da [MEDICAL_DATA]" at bounding box center [165, 148] width 233 height 6
checkbox Rubeola "true"
type input "0202030814"
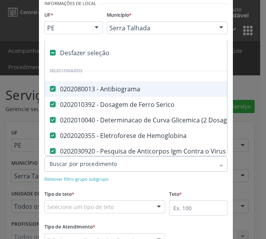
paste input "0202030857"
type input "0202030857"
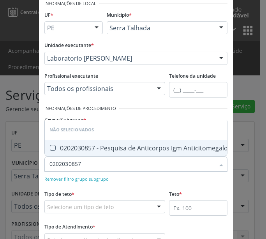
click at [66, 145] on div "0202030857 - Pesquisa de Anticorpos Igm Anticitomegalovirus" at bounding box center [145, 148] width 192 height 6
checkbox Anticitomegalovirus "true"
type input "0202030857"
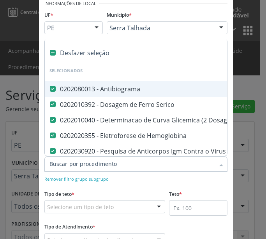
paste input "0202030741"
type input "0202030741"
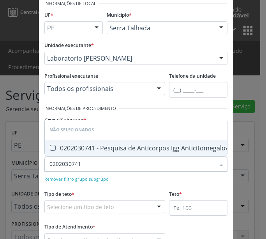
click at [84, 145] on div "0202030741 - Pesquisa de Anticorpos Igg Anticitomegalovirus" at bounding box center [144, 148] width 190 height 6
checkbox Anticitomegalovirus "true"
type input "0202030741"
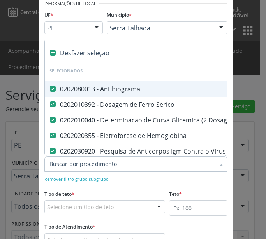
paste input "0202030873"
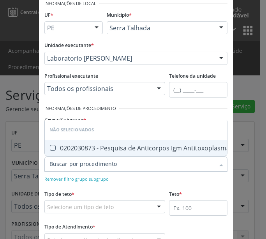
type input "0202030873"
click at [77, 145] on div "0202030873 - Pesquisa de Anticorpos Igm Antitoxoplasma" at bounding box center [139, 148] width 180 height 6
checkbox Antitoxoplasma "true"
type input "0202030873"
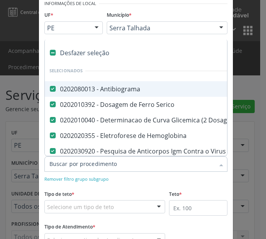
paste input "0202030768"
type input "0202030768"
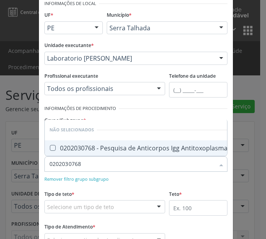
click at [74, 145] on div "0202030768 - Pesquisa de Anticorpos Igg Antitoxoplasma" at bounding box center [138, 148] width 178 height 6
checkbox Antitoxoplasma "true"
type input "0202030768"
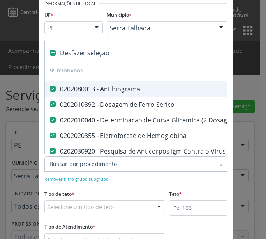
paste input "0202120090"
type input "0202120090"
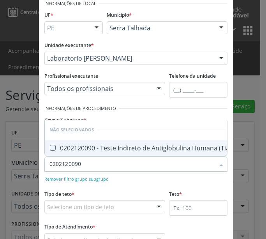
click at [63, 145] on div "0202120090 - Teste Indireto de Antiglobulina Humana (Tia)" at bounding box center [140, 148] width 182 height 6
checkbox \(Tia\) "true"
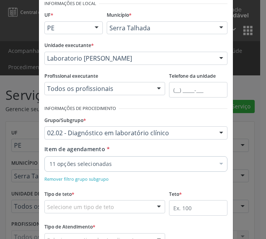
click at [77, 170] on div "11 opções selecionadas" at bounding box center [135, 164] width 183 height 16
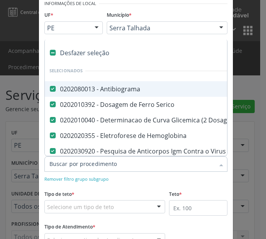
paste input "0202010120"
type input "0202010120"
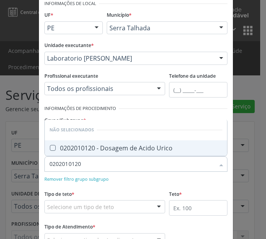
click at [103, 151] on div "0202010120 - Dosagem de Acido Urico" at bounding box center [135, 148] width 173 height 6
checkbox Urico "true"
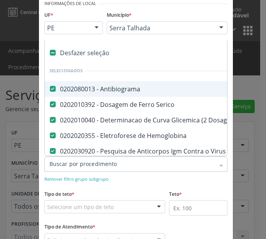
paste input "0202010473"
type input "0202010473"
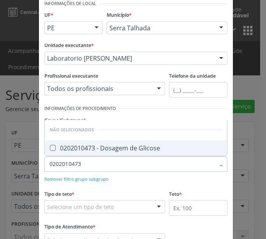
click at [91, 145] on div "0202010473 - Dosagem de Glicose" at bounding box center [135, 148] width 173 height 6
checkbox Glicose "true"
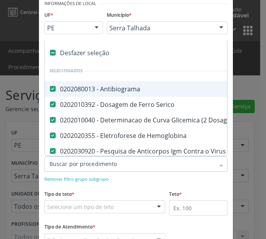
paste input "0202010694"
type input "0202010694"
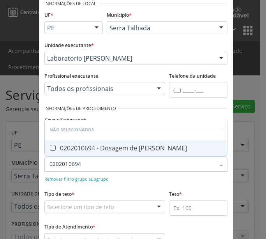
click at [61, 147] on div "0202010694 - Dosagem de [PERSON_NAME]" at bounding box center [135, 148] width 173 height 6
checkbox Ureia "true"
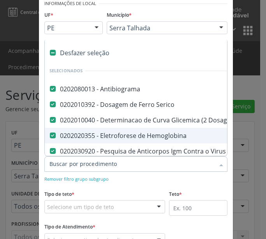
paste input "0202010317"
type input "0202010317"
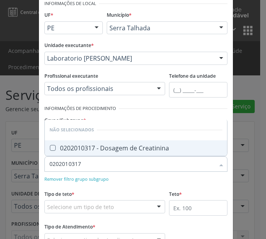
click at [76, 145] on div "0202010317 - Dosagem de Creatinina" at bounding box center [135, 148] width 173 height 6
checkbox Creatinina "true"
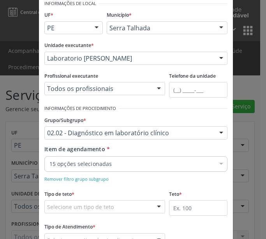
click at [96, 159] on div "15 opções selecionadas" at bounding box center [135, 164] width 183 height 16
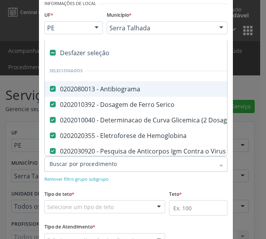
paste input "0202020380"
type input "0202020380"
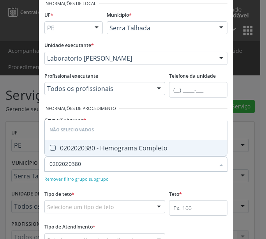
click at [73, 149] on div "0202020380 - Hemograma Completo" at bounding box center [135, 148] width 173 height 6
checkbox Completo "true"
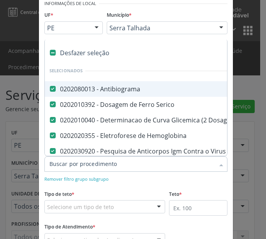
paste input "0202010678"
type input "0202010678"
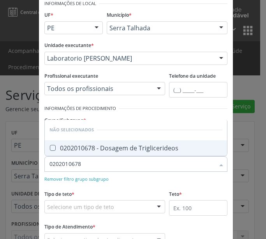
click at [64, 146] on div "0202010678 - Dosagem de Triglicerideos" at bounding box center [135, 148] width 173 height 6
checkbox Triglicerideos "true"
type input "0202010678"
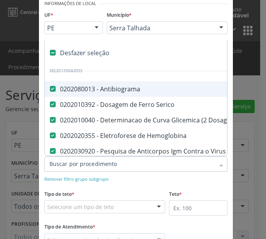
paste input "0202010201"
type input "0202010201"
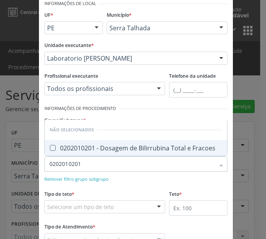
click at [59, 149] on div "0202010201 - Dosagem de Bilirrubina Total e Fracoes" at bounding box center [135, 148] width 173 height 6
checkbox Fracoes "true"
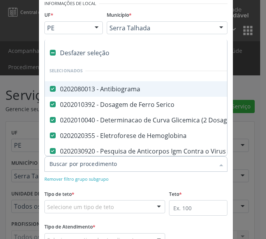
paste input "0202010643"
type input "0202010643"
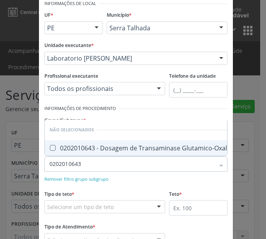
click at [65, 140] on span "0202010643 - Dosagem de Transaminase Glutamico-Oxalacetica (Tgo)" at bounding box center [157, 148] width 224 height 16
checkbox \(Tgo\) "true"
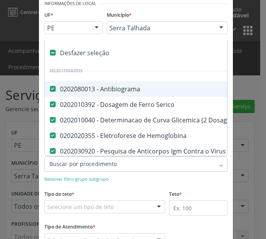
paste input "0202010651"
type input "0202010651"
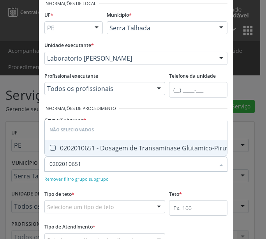
click at [70, 145] on div "0202010651 - Dosagem de Transaminase Glutamico-Piruvica (Tgp)" at bounding box center [151, 148] width 204 height 6
checkbox \(Tgp\) "true"
type input "0202010651"
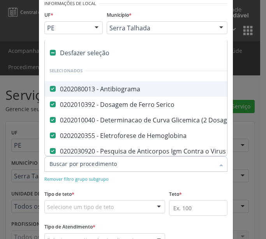
paste input "0202010465"
type input "0202010465"
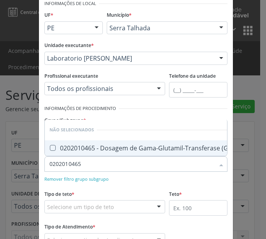
click at [72, 146] on div "0202010465 - Dosagem de Gama-Glutamil-Transferase (Gama Gt)" at bounding box center [150, 148] width 202 height 6
checkbox Gt\) "true"
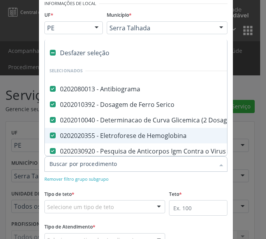
checkbox Hemoglobina "false"
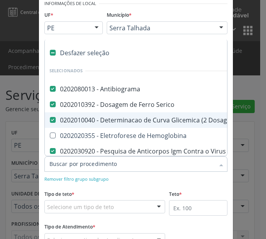
checkbox Dosagens\) "false"
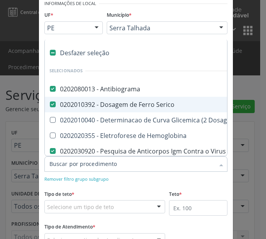
checkbox Serico "false"
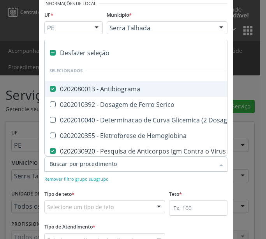
checkbox Antibiograma "false"
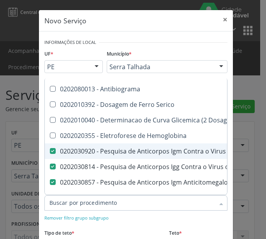
checkbox Rubeola "false"
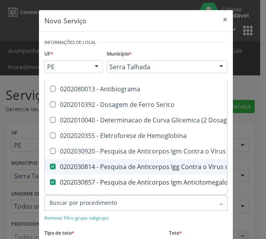
checkbox Rubeola "false"
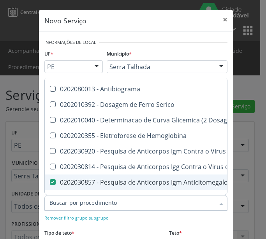
drag, startPoint x: 126, startPoint y: 182, endPoint x: 118, endPoint y: 163, distance: 20.4
checkbox Anticitomegalovirus "false"
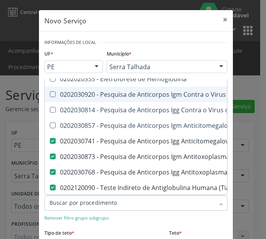
scroll to position [117, 0]
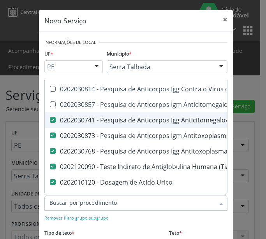
checkbox Anticitomegalovirus "false"
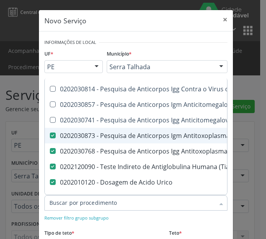
checkbox Antitoxoplasma "false"
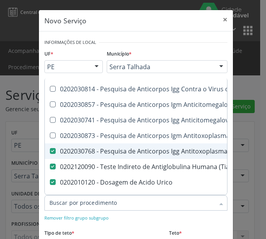
checkbox Antitoxoplasma "false"
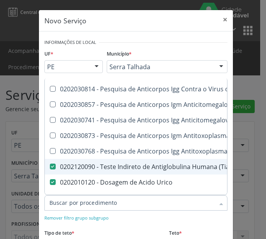
checkbox \(Tia\) "false"
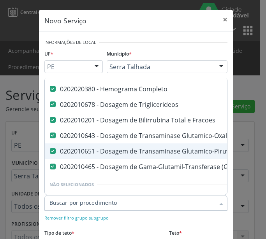
scroll to position [311, 0]
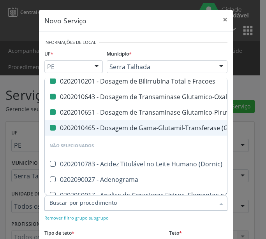
checkbox Antibiograma "true"
checkbox Serico "true"
checkbox Dosagens\) "true"
checkbox Hemoglobina "true"
checkbox Rubeola "true"
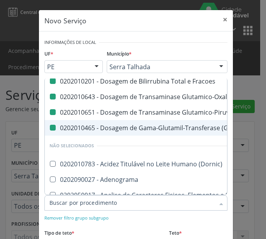
checkbox Rubeola "true"
checkbox Anticitomegalovirus "true"
checkbox Antitoxoplasma "true"
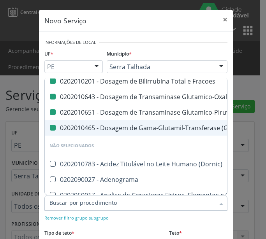
checkbox Urico "false"
checkbox Glicose "false"
checkbox Ureia "false"
checkbox Creatinina "false"
checkbox Completo "false"
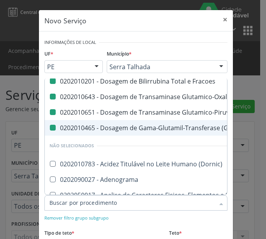
checkbox Triglicerideos "false"
checkbox Fracoes "false"
checkbox \(Tgo\) "false"
checkbox \(Tgp\) "false"
checkbox Gt\) "false"
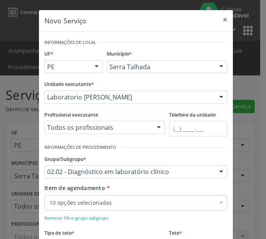
scroll to position [0, 0]
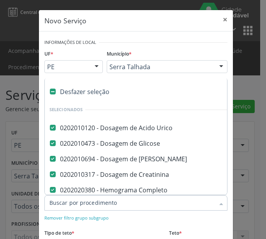
paste input "0202010210"
type input "0202010210"
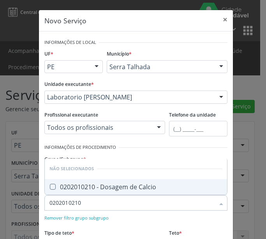
click at [81, 192] on span "0202010210 - Dosagem de Calcio" at bounding box center [136, 187] width 182 height 16
checkbox Calcio "true"
type input "0202010210"
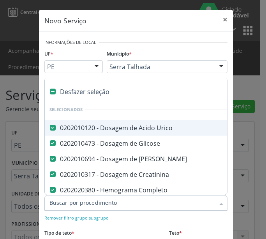
paste input "0202030075"
type input "0202030075"
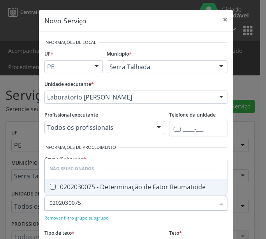
click at [73, 184] on div "0202030075 - Determinação de Fator Reumatoide" at bounding box center [135, 187] width 173 height 6
checkbox Reumatoide "true"
type input "0202030075"
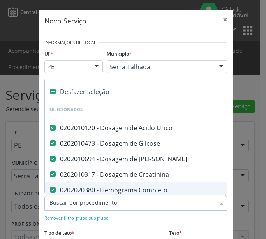
paste input "0202030202"
type input "0202030202"
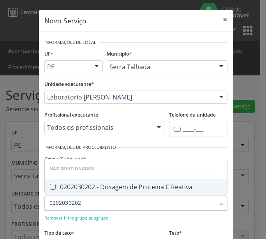
click at [77, 191] on span "0202030202 - Dosagem de Proteina C Reativa" at bounding box center [136, 187] width 182 height 16
checkbox Reativa "true"
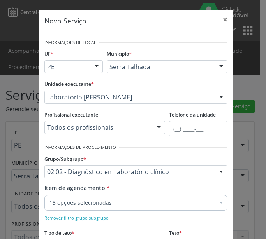
click at [81, 207] on div "13 opções selecionadas" at bounding box center [135, 203] width 183 height 16
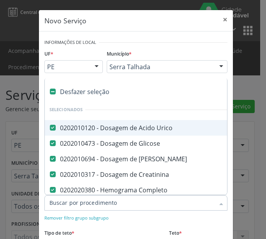
paste input "0202050017"
type input "0202050017"
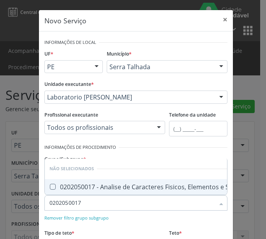
click at [75, 184] on div "0202050017 - Analise de Caracteres Fisicos, Elementos e Sedimento da Urina" at bounding box center [166, 187] width 234 height 6
checkbox Urina "true"
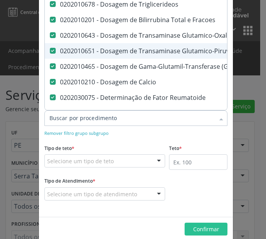
scroll to position [97, 0]
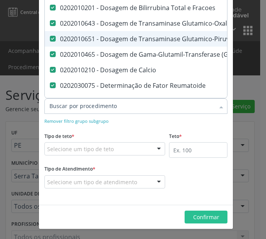
paste input "0202040127"
type input "0202040127"
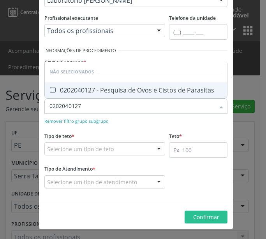
scroll to position [0, 0]
click at [80, 93] on div "0202040127 - Pesquisa de Ovos e Cistos de Parasitas" at bounding box center [135, 90] width 173 height 6
checkbox Parasitas "true"
type input "0202040127"
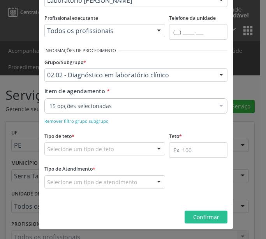
click at [93, 112] on div "15 opções selecionadas" at bounding box center [135, 106] width 183 height 16
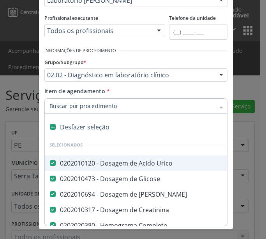
paste input "0202060217"
type input "0202060217"
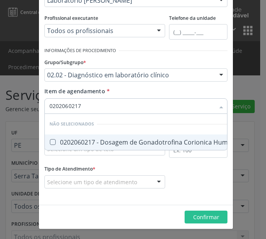
click at [96, 139] on div "0202060217 - Dosagem de Gonadotrofina Corionica Humana (Hcg, Beta Hcg)" at bounding box center [166, 142] width 235 height 6
checkbox Hcg\) "true"
type input "0202060217"
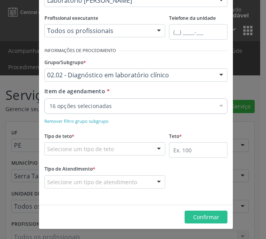
click at [80, 110] on div "16 opções selecionadas" at bounding box center [135, 106] width 183 height 16
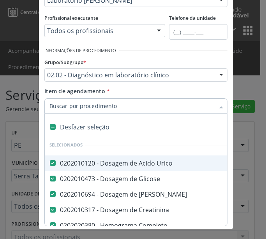
paste input "0202120023"
type input "0202120023"
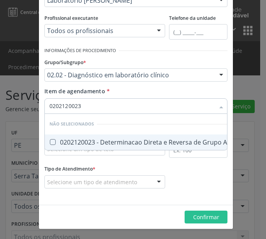
click at [78, 141] on div "0202120023 - Determinacao Direta e Reversa de Grupo Abo" at bounding box center [141, 142] width 185 height 6
checkbox Abo "true"
type input "0202120023"
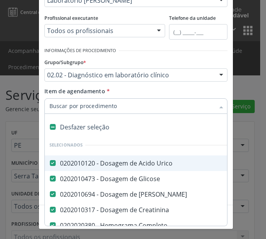
paste input "0202120082"
type input "0202120082"
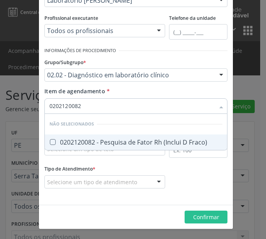
click at [86, 141] on div "0202120082 - Pesquisa de Fator Rh (Inclui D Fraco)" at bounding box center [135, 142] width 173 height 6
checkbox Fraco\) "true"
type input "0202120082"
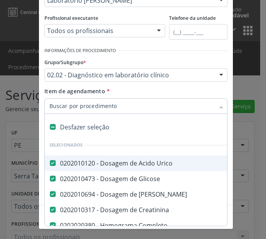
paste input "0202020096"
type input "0202020096"
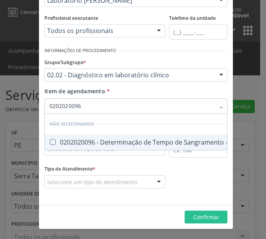
click at [72, 142] on div "0202020096 - Determinação de Tempo de Sangramento -Duke" at bounding box center [145, 142] width 193 height 6
checkbox -Duke "true"
type input "0202020096"
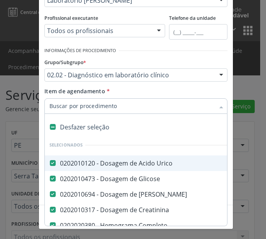
paste input "0202020070"
type input "0202020070"
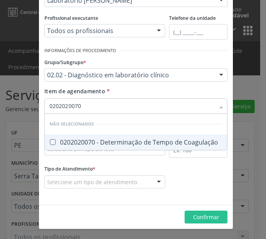
click at [91, 143] on div "0202020070 - Determinação de Tempo de Coagulação" at bounding box center [135, 142] width 173 height 6
checkbox Coagulação "true"
type input "0202020070"
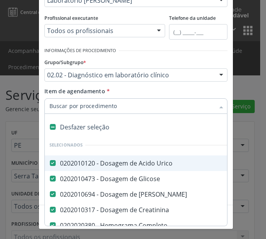
paste input "0202020142"
type input "0202020142"
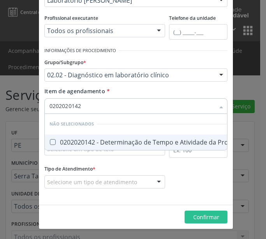
click at [66, 141] on div "0202020142 - Determinação de Tempo e Atividade da Protrombina (Tap)" at bounding box center [160, 142] width 222 height 6
checkbox \(Tap\) "true"
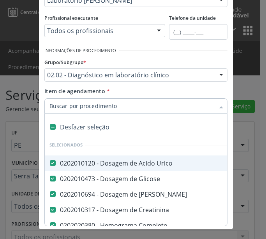
paste input "0202010295"
type input "0202010295"
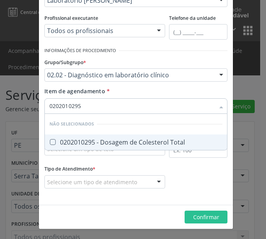
click at [82, 139] on div "0202010295 - Dosagem de Colesterol Total" at bounding box center [135, 142] width 173 height 6
checkbox Total "true"
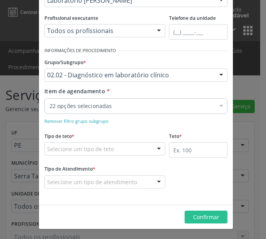
click at [87, 98] on div "22 opções selecionadas" at bounding box center [135, 106] width 183 height 16
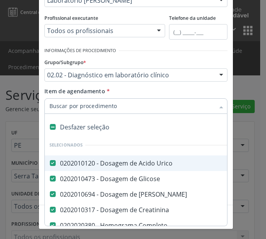
paste input "0202010287"
type input "0202010287"
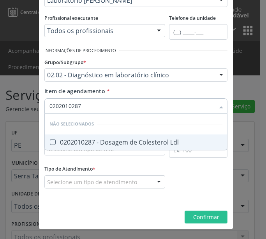
click at [91, 140] on div "0202010287 - Dosagem de Colesterol Ldl" at bounding box center [135, 142] width 173 height 6
checkbox Ldl "true"
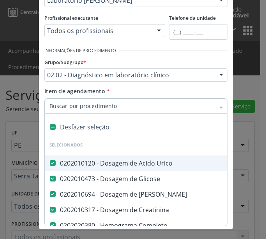
paste input "0202010295"
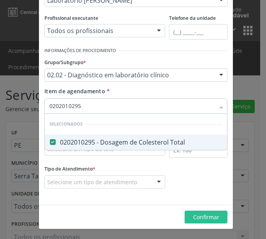
click at [74, 109] on input "0202010295" at bounding box center [131, 106] width 165 height 16
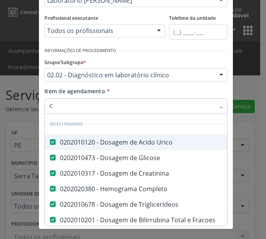
type input "CO"
checkbox Abo "false"
checkbox Fraco\) "false"
checkbox Coagulação "false"
checkbox Total "false"
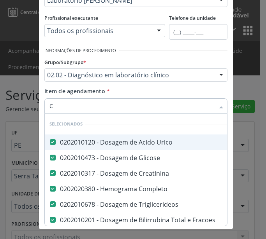
checkbox Ldl "false"
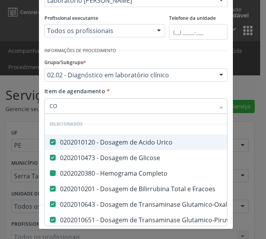
type input "COE"
checkbox Completo "false"
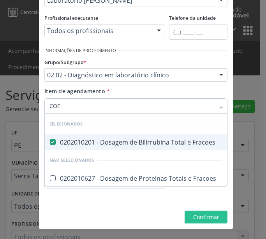
type input "CO"
checkbox Fracoes "true"
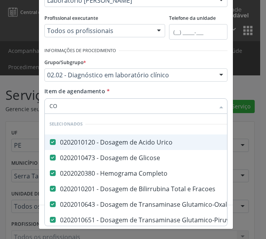
type input "COL"
checkbox Fracoes "false"
checkbox \(Tgo\) "false"
checkbox \(Tgp\) "false"
checkbox Urina "false"
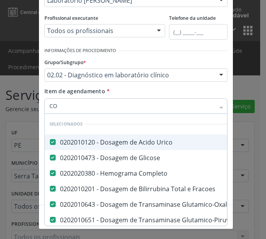
checkbox Hcg\) "false"
checkbox Fraco\) "false"
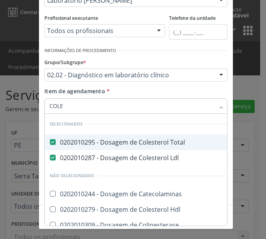
type input "COLES"
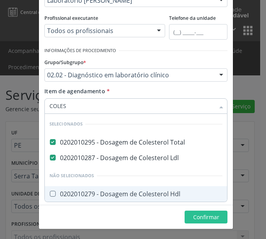
click at [68, 197] on div "0202010279 - Dosagem de Colesterol Hdl" at bounding box center [135, 194] width 173 height 6
checkbox Hdl "true"
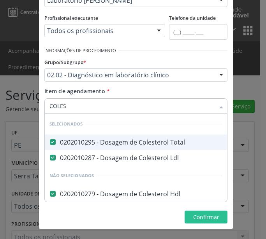
click at [190, 89] on div "Item de agendamento * COLES Desfazer seleção Selecionados 0202010295 - Dosagem …" at bounding box center [135, 99] width 183 height 24
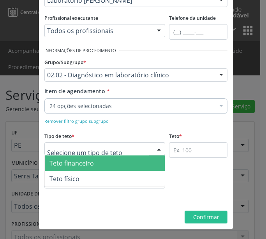
click at [84, 166] on span "Teto financeiro" at bounding box center [71, 163] width 44 height 9
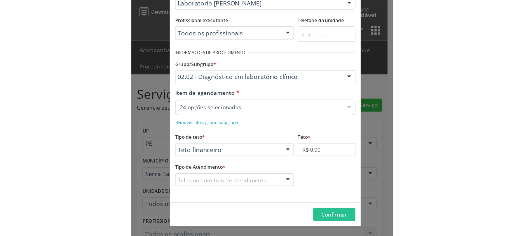
scroll to position [94, 0]
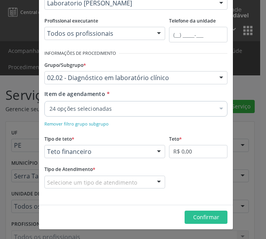
click at [75, 147] on div "Teto financeiro" at bounding box center [104, 151] width 121 height 13
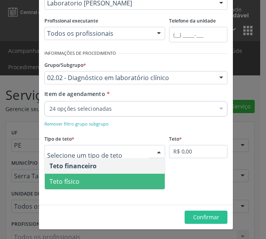
click at [72, 181] on span "Teto físico" at bounding box center [64, 181] width 30 height 9
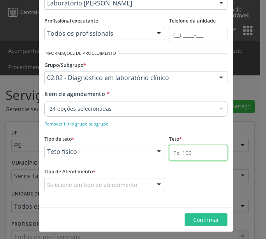
click at [173, 151] on input "text" at bounding box center [198, 153] width 58 height 16
type input "1"
type input "1000"
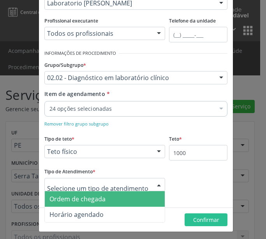
click at [96, 202] on span "Ordem de chegada" at bounding box center [77, 199] width 56 height 9
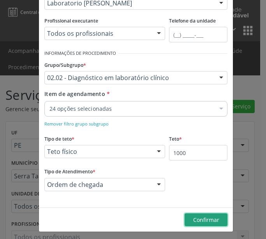
click at [208, 222] on span "Confirmar" at bounding box center [206, 219] width 26 height 7
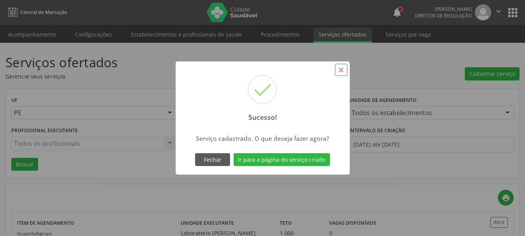
click at [265, 70] on button "×" at bounding box center [341, 69] width 13 height 13
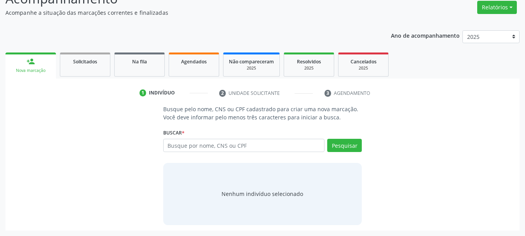
scroll to position [64, 0]
